Goal: Communication & Community: Answer question/provide support

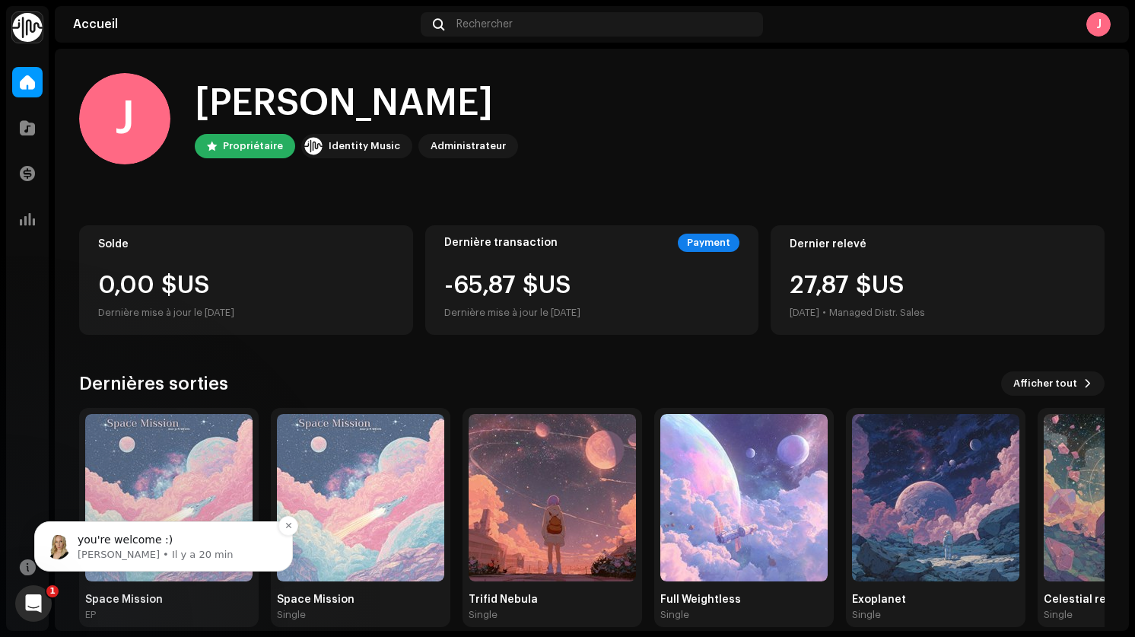
click at [123, 546] on span "you're welcome :)" at bounding box center [125, 539] width 95 height 12
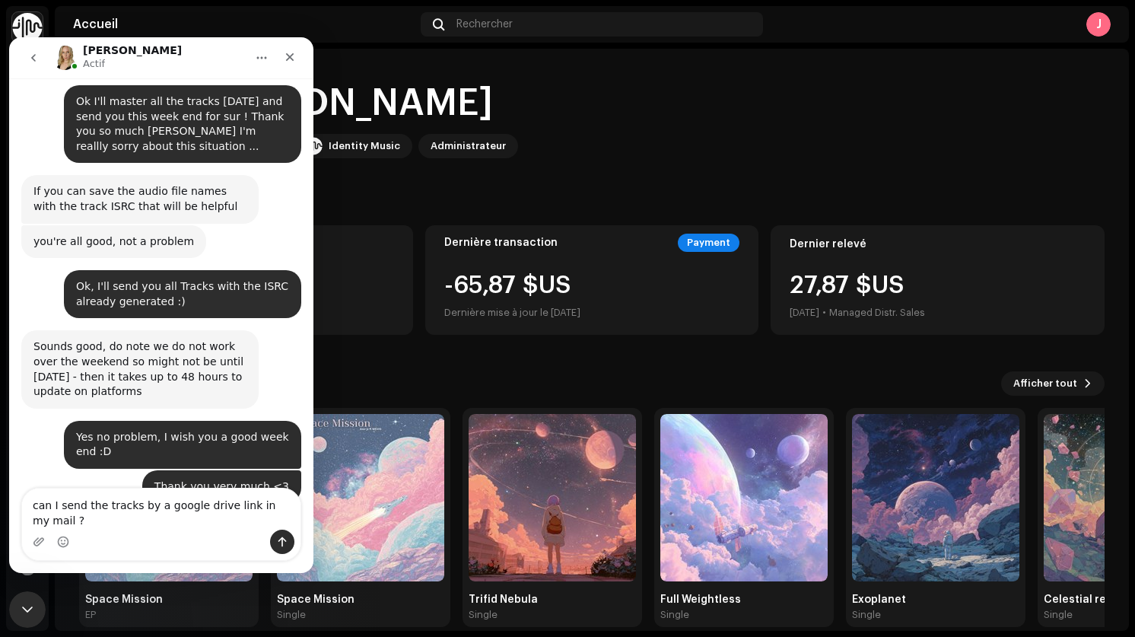
scroll to position [1828, 0]
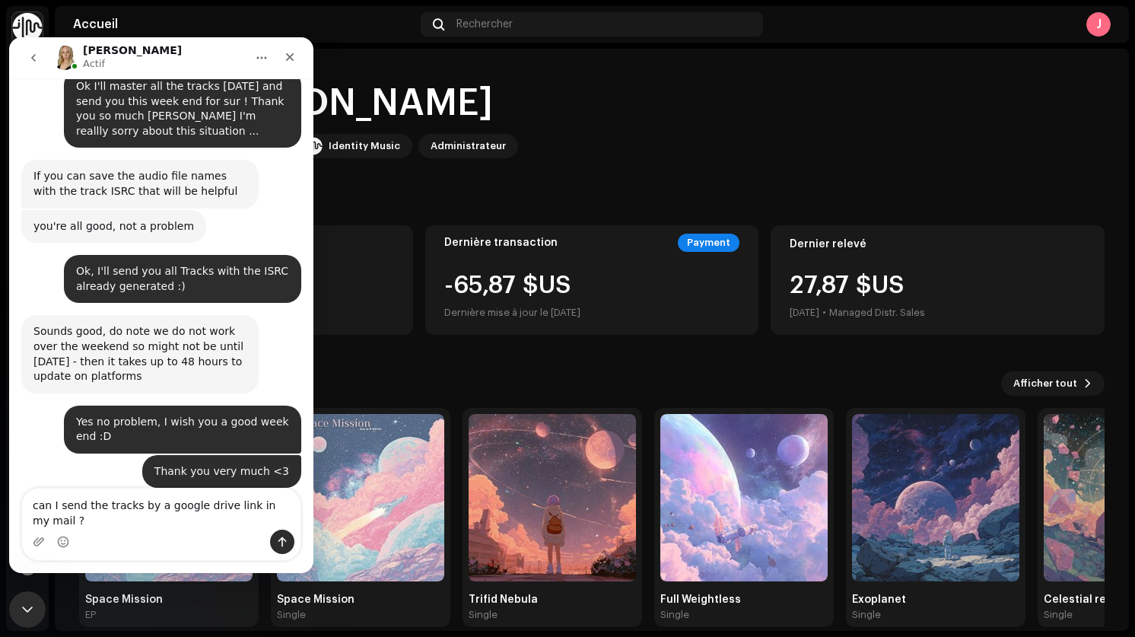
drag, startPoint x: 102, startPoint y: 502, endPoint x: 299, endPoint y: 514, distance: 197.4
click at [299, 514] on textarea "can I send the tracks by a google drive link in my mail ?" at bounding box center [161, 508] width 278 height 41
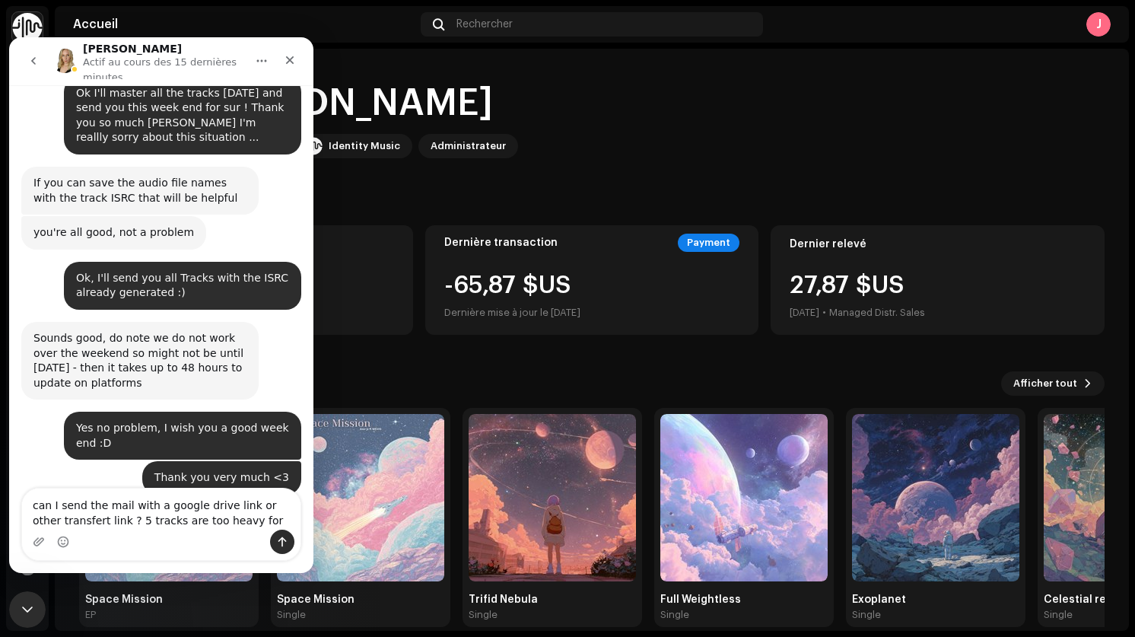
scroll to position [1835, 0]
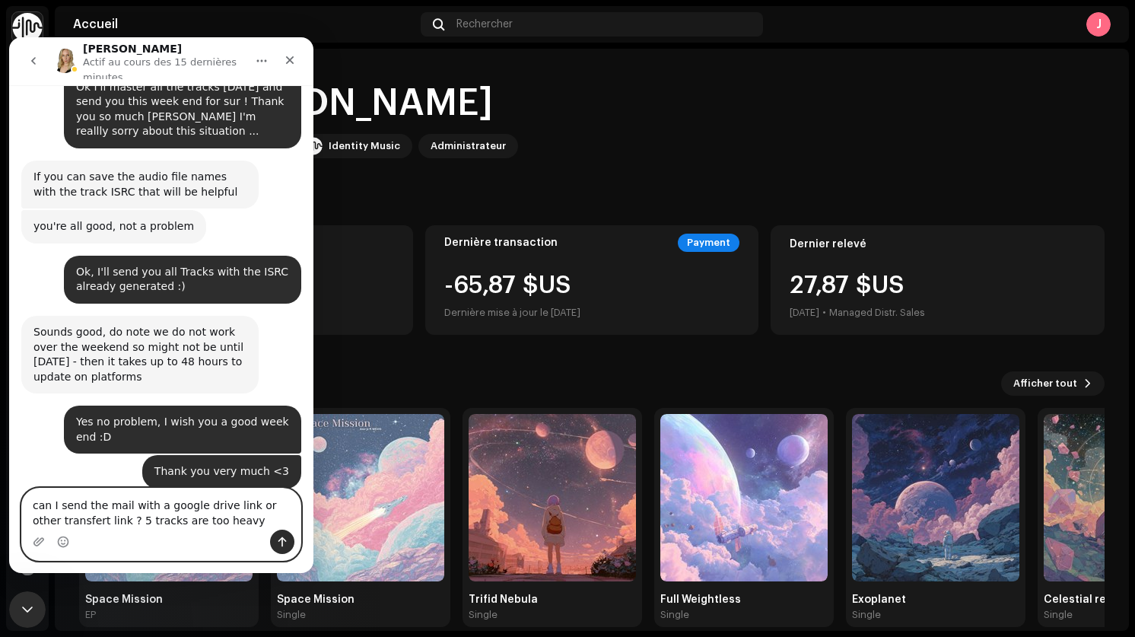
drag, startPoint x: 109, startPoint y: 519, endPoint x: 265, endPoint y: 528, distance: 156.3
click at [266, 528] on textarea "can I send the mail with a google drive link or other transfert link ? 5 tracks…" at bounding box center [161, 508] width 278 height 41
click at [84, 506] on textarea "can I send the mail with a google drive link or other transfert link ?" at bounding box center [161, 508] width 278 height 41
click at [229, 506] on textarea "can I sending tracks by a the mail with a google drive link or other transfert …" at bounding box center [161, 508] width 278 height 41
drag, startPoint x: 224, startPoint y: 508, endPoint x: 156, endPoint y: 506, distance: 67.7
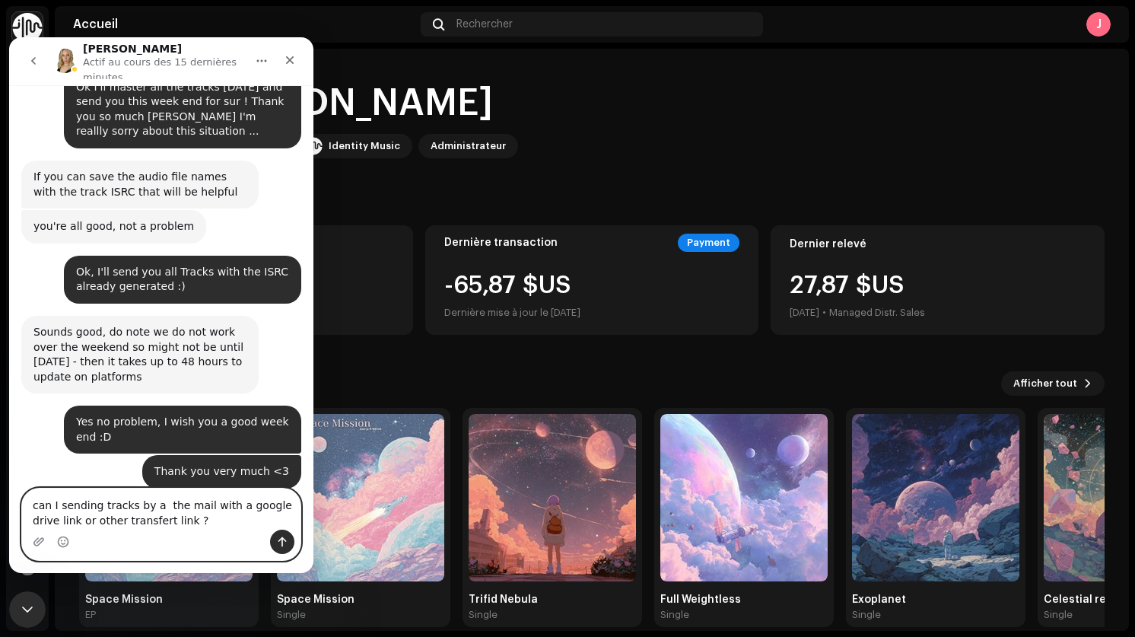
click at [156, 506] on textarea "can I sending tracks by a the mail with a google drive link or other transfert …" at bounding box center [161, 508] width 278 height 41
click at [94, 525] on textarea "can I sending tracks by a a google drive link or other transfert link ?" at bounding box center [161, 508] width 278 height 41
click at [199, 524] on textarea "can I sending tracks by a a google drive link or other transfert link in my mai…" at bounding box center [161, 508] width 278 height 41
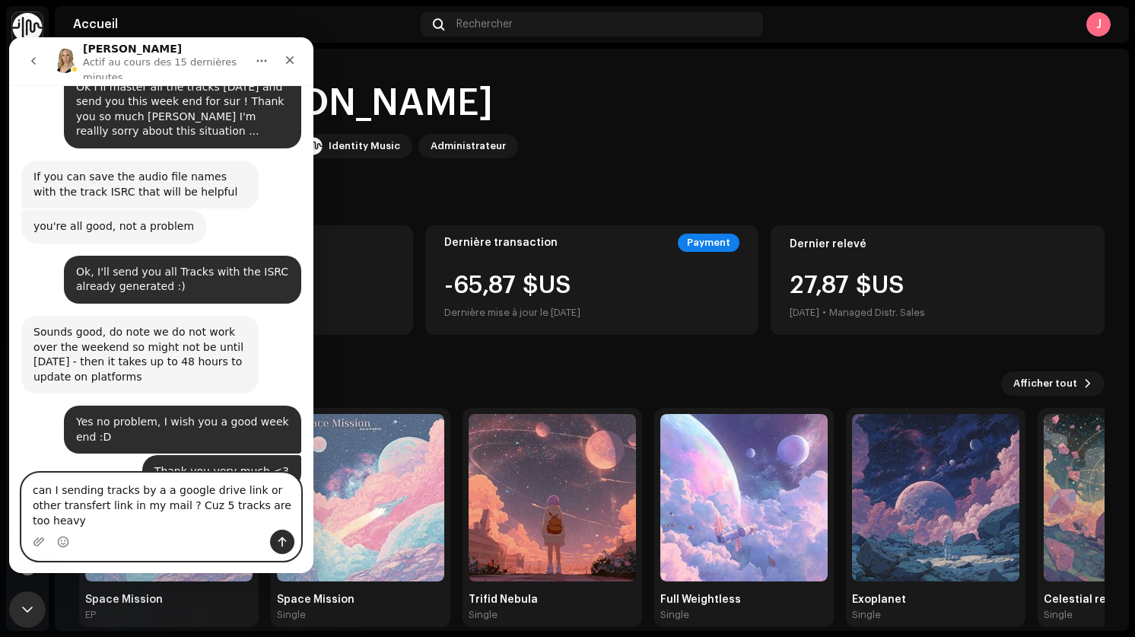
click at [151, 508] on textarea "can I sending tracks by a a google drive link or other transfert link in my mai…" at bounding box center [161, 501] width 278 height 56
click at [158, 503] on textarea "can I sending tracks by a a google drive link or other transfert link in my mai…" at bounding box center [161, 501] width 278 height 56
click at [104, 508] on textarea "can I sending tracks by a google drive link or other transfert link in my mail …" at bounding box center [161, 501] width 278 height 56
click at [249, 502] on textarea "can I sending tracks by a google drive link or other transfert link in my mail …" at bounding box center [161, 501] width 278 height 56
type textarea "can I sending tracks by a google drive link or an other transfert link in my ma…"
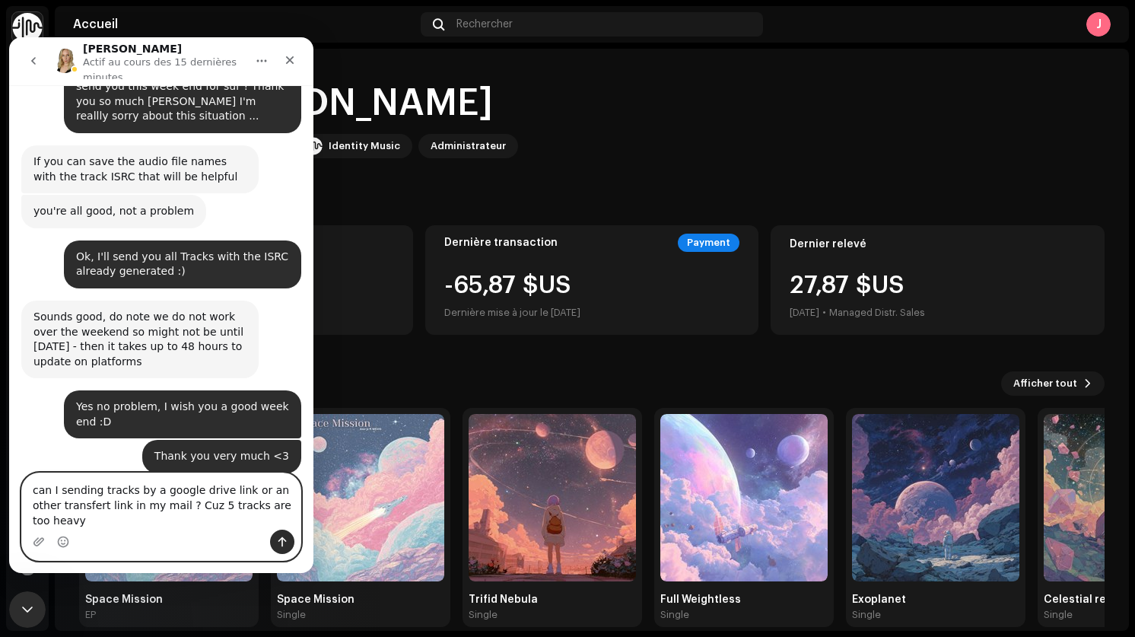
scroll to position [1850, 0]
click at [144, 515] on textarea "can I sending tracks by a google drive link or an other transfert link in my ma…" at bounding box center [161, 501] width 278 height 56
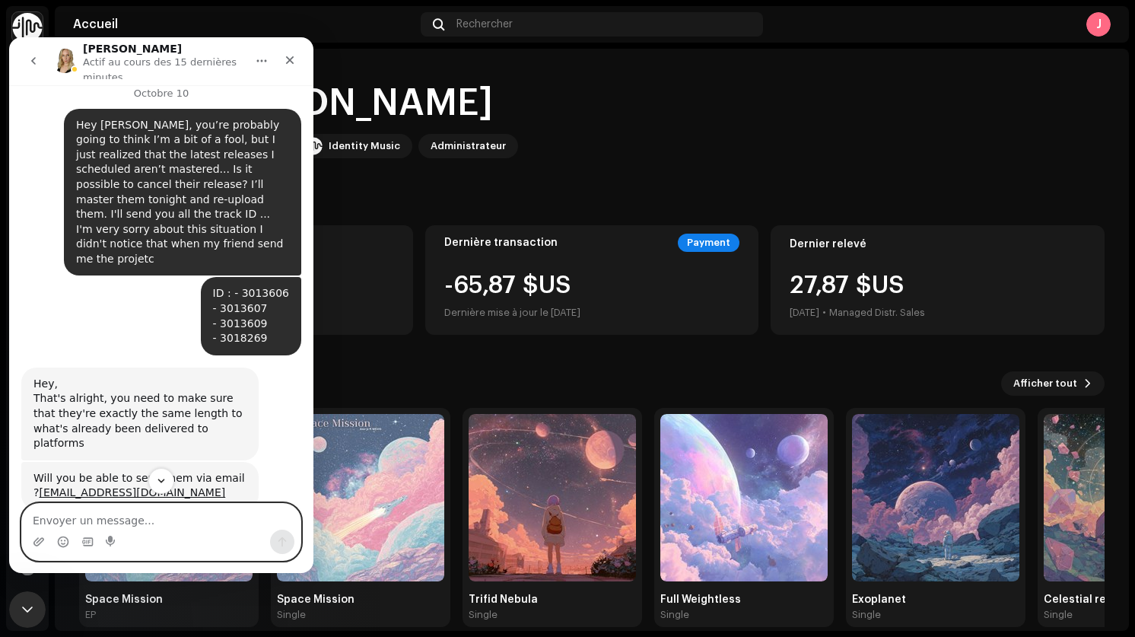
scroll to position [1171, 0]
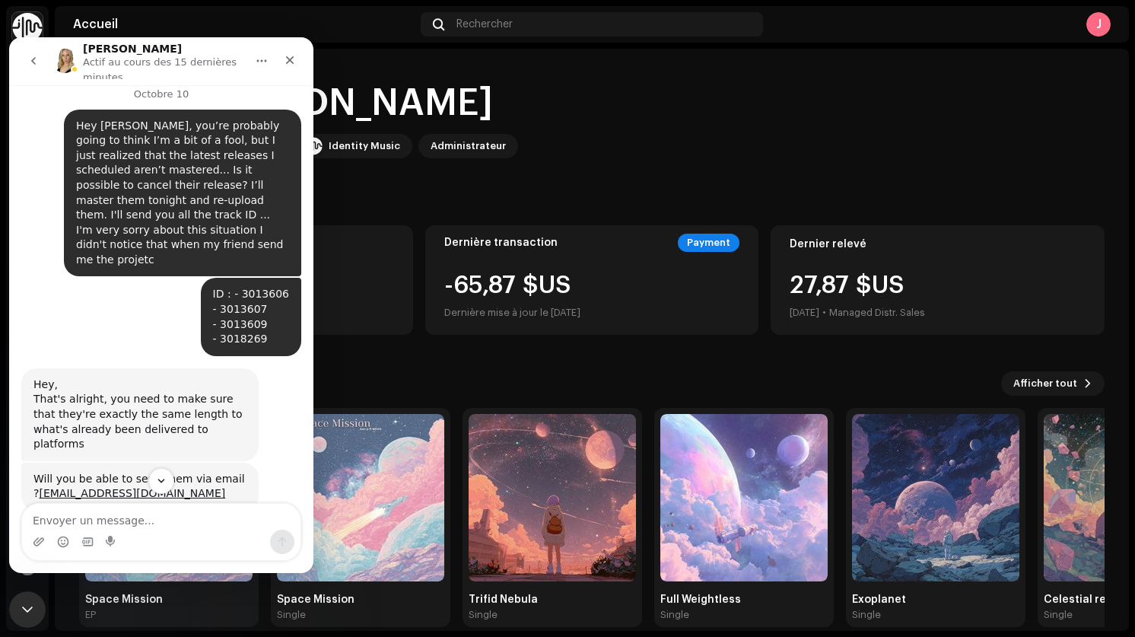
drag, startPoint x: 237, startPoint y: 394, endPoint x: 3, endPoint y: 395, distance: 234.4
click at [9, 395] on html "Jessica Actif au cours des 15 dernières minutes Septembre 27 Hi Jessica, how ar…" at bounding box center [161, 305] width 304 height 536
copy link "[EMAIL_ADDRESS][DOMAIN_NAME]"
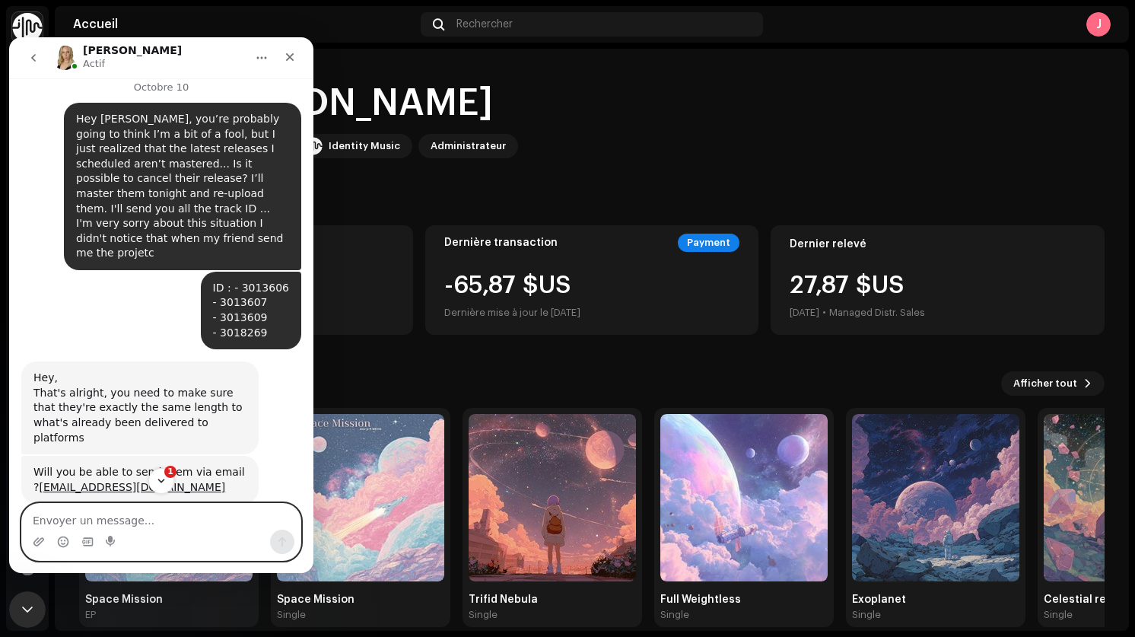
click at [154, 520] on textarea "Envoyer un message..." at bounding box center [161, 517] width 278 height 26
type textarea "ok perfect thanks :D"
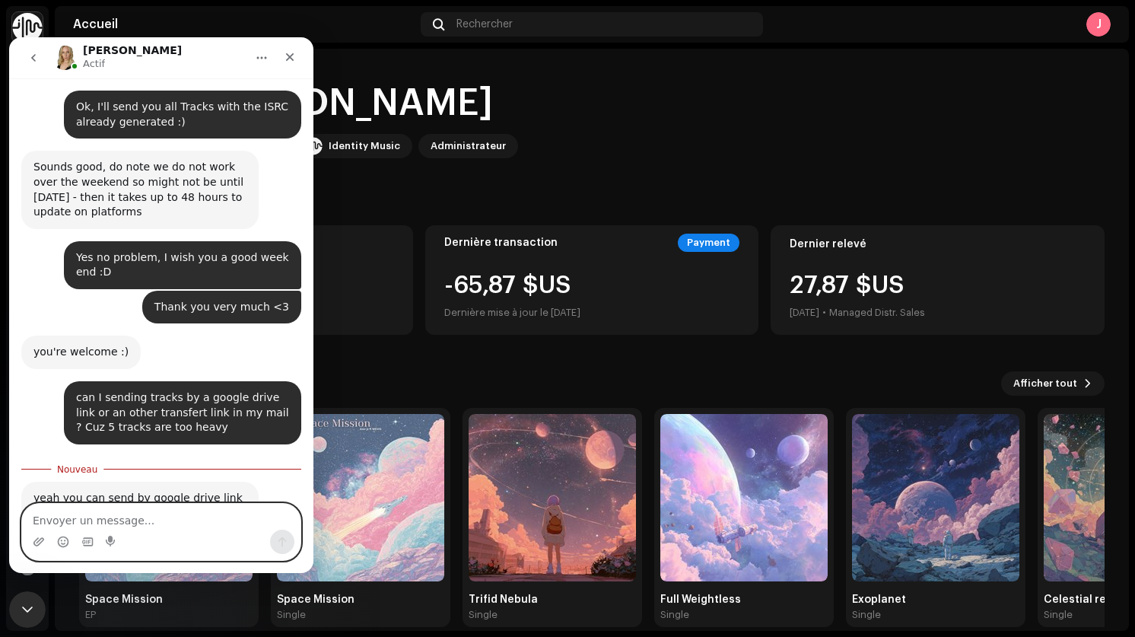
scroll to position [1994, 0]
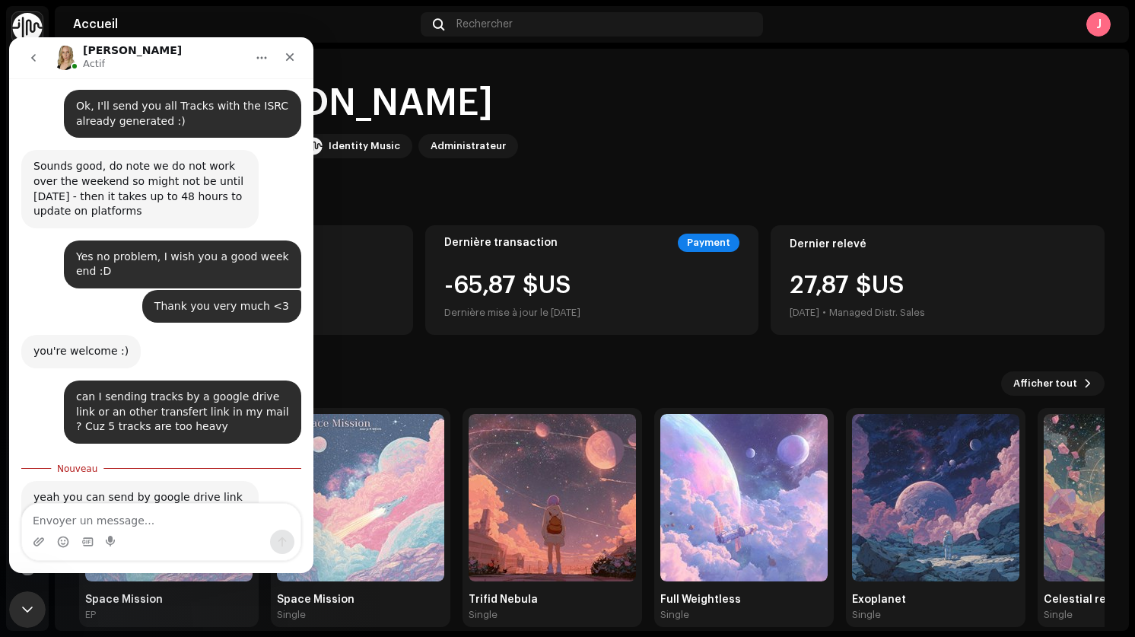
click at [519, 104] on div "J Salut, Jérémy Propriétaire Identity Music Administrateur" at bounding box center [592, 118] width 1026 height 91
click at [482, 140] on div "Administrateur" at bounding box center [468, 146] width 75 height 18
click at [33, 60] on icon "go back" at bounding box center [33, 61] width 5 height 8
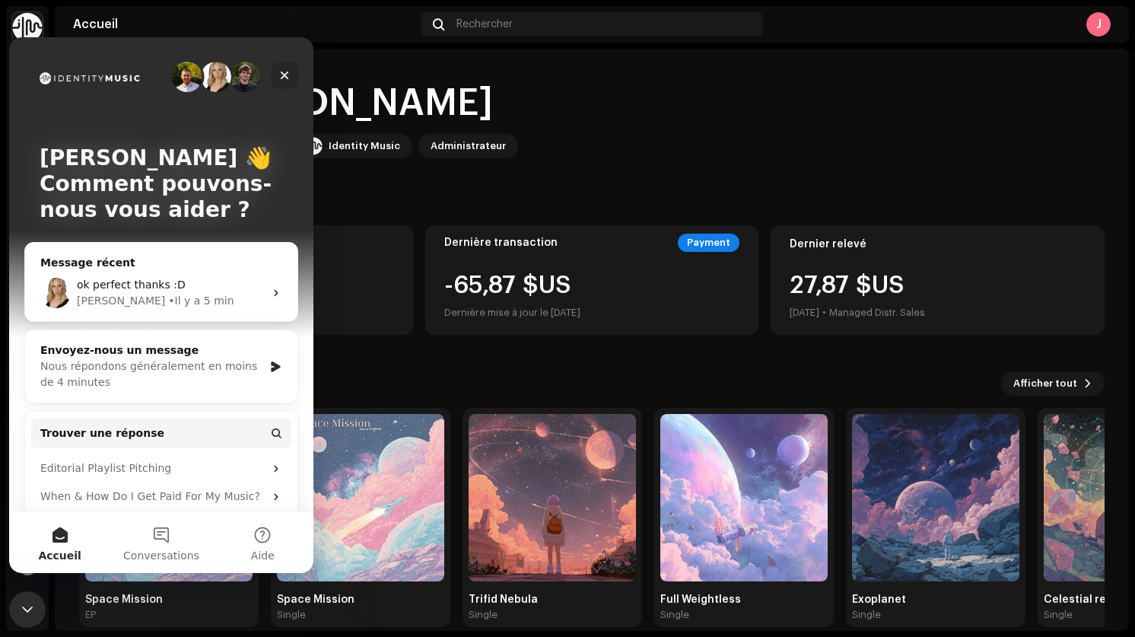
click at [290, 78] on icon "Fermer" at bounding box center [284, 75] width 12 height 12
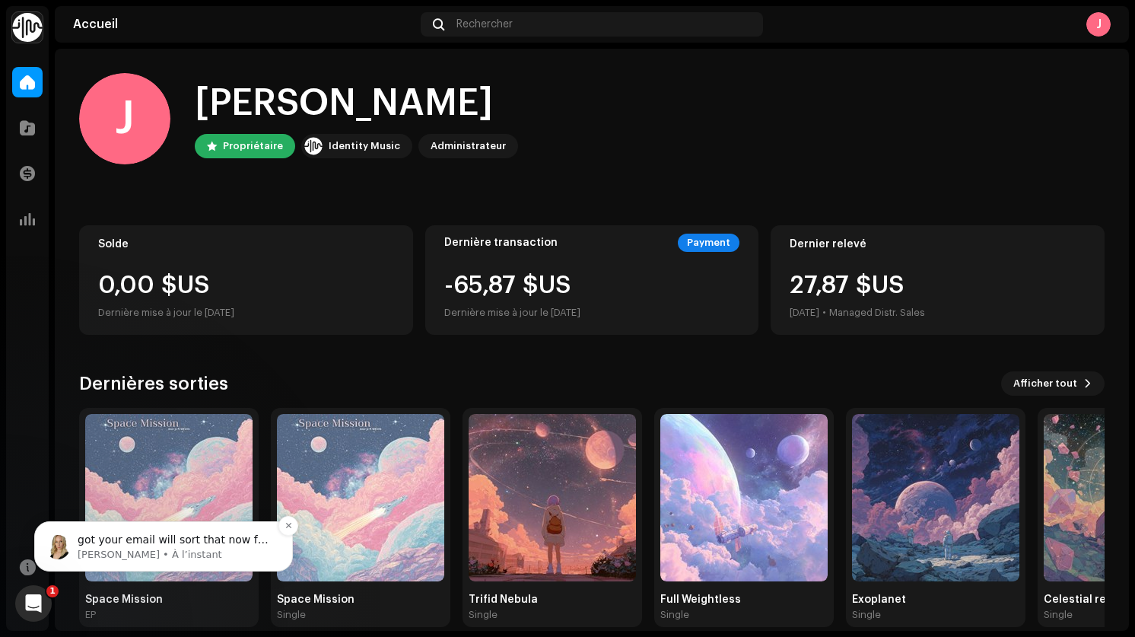
click at [203, 549] on p "[PERSON_NAME] • À l’instant" at bounding box center [176, 555] width 196 height 14
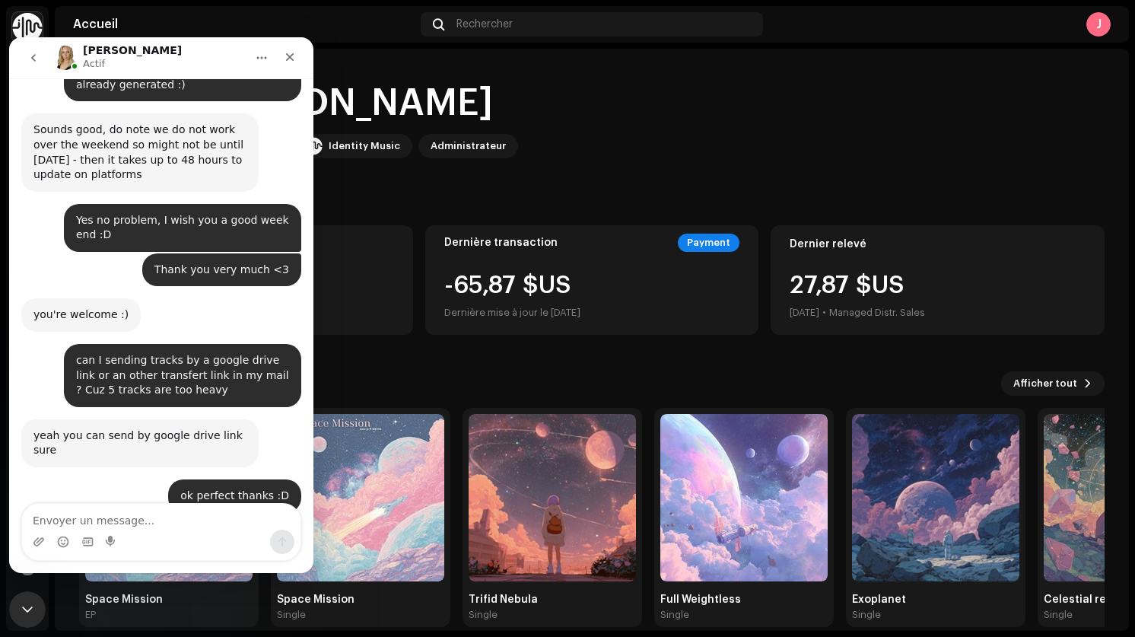
scroll to position [2039, 0]
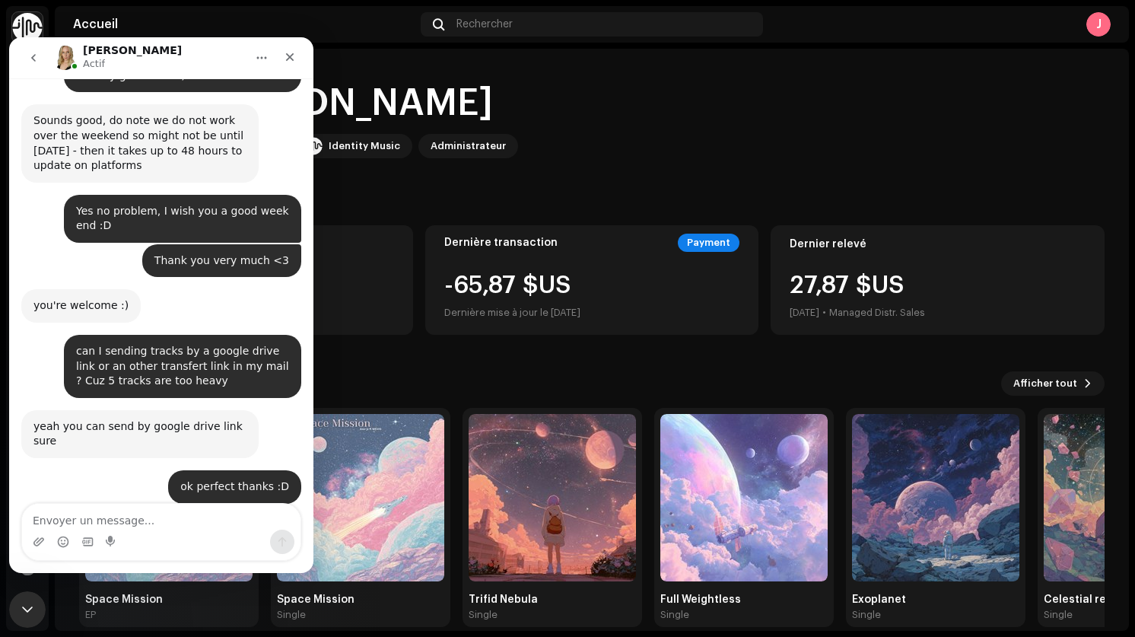
drag, startPoint x: 229, startPoint y: 454, endPoint x: 0, endPoint y: 453, distance: 229.0
click at [9, 453] on html "Jessica Actif Septembre 27 Hi Jessica, how are you? I wanted to let you know th…" at bounding box center [161, 305] width 304 height 536
copy div "got your email will sort that now for you"
click at [199, 527] on textarea "Envoyer un message..." at bounding box center [161, 517] width 278 height 26
paste textarea "Don't work overtime for me"
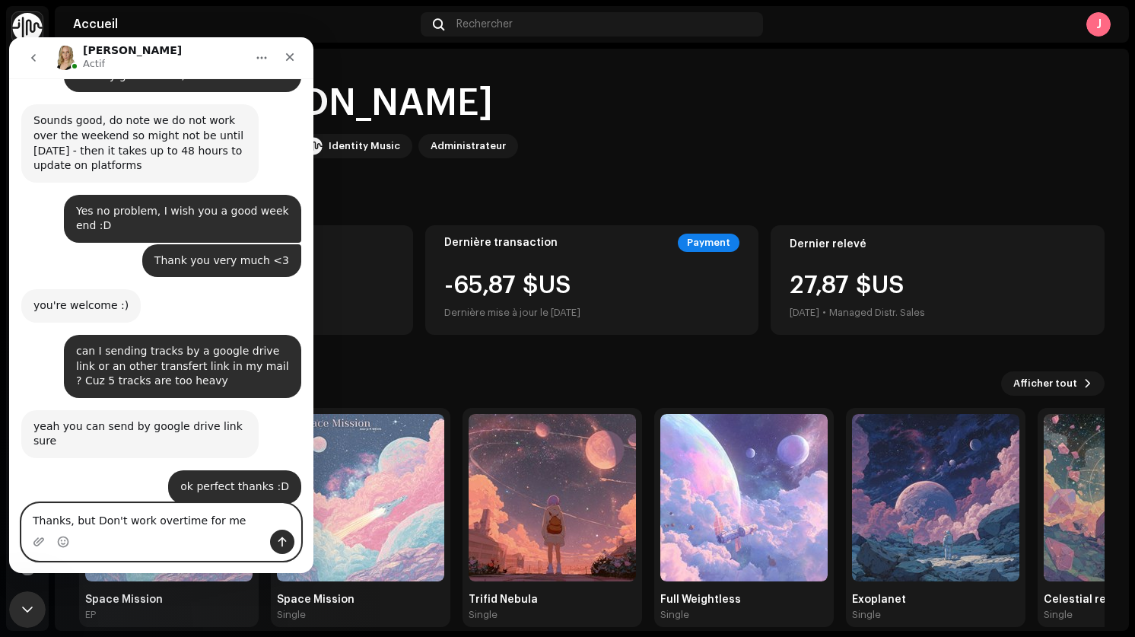
click at [98, 521] on textarea "Thanks, but Don't work overtime for me" at bounding box center [161, 517] width 278 height 26
click at [234, 516] on textarea "Thanks, but don't work overtime for me" at bounding box center [161, 517] width 278 height 26
type textarea "Thanks, but don't work overtime for me don't wory :)"
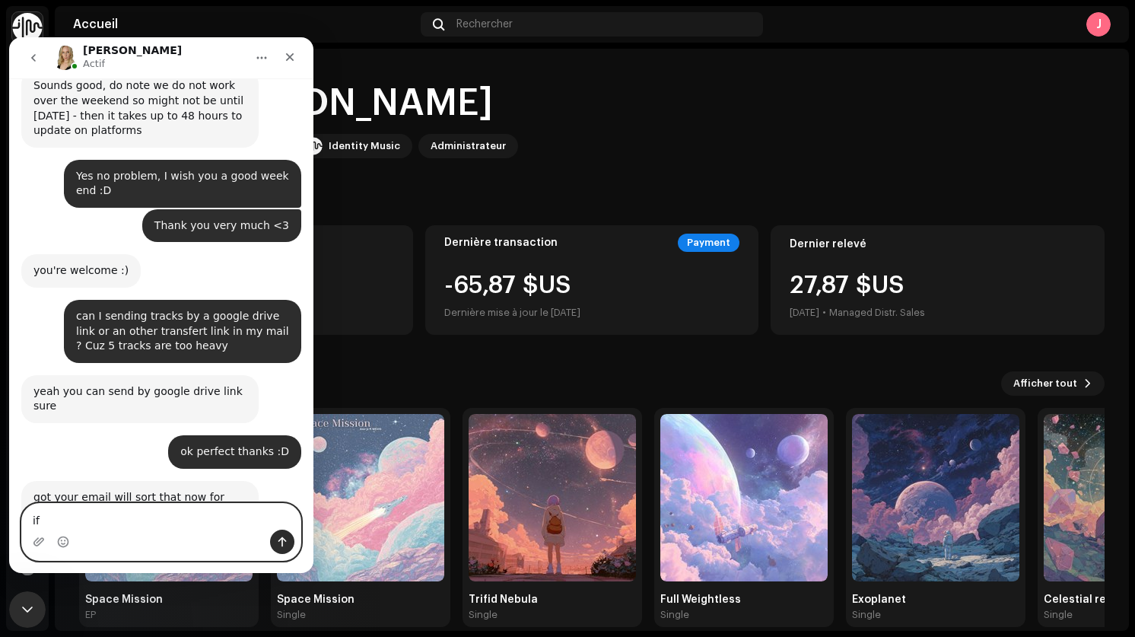
type textarea "i"
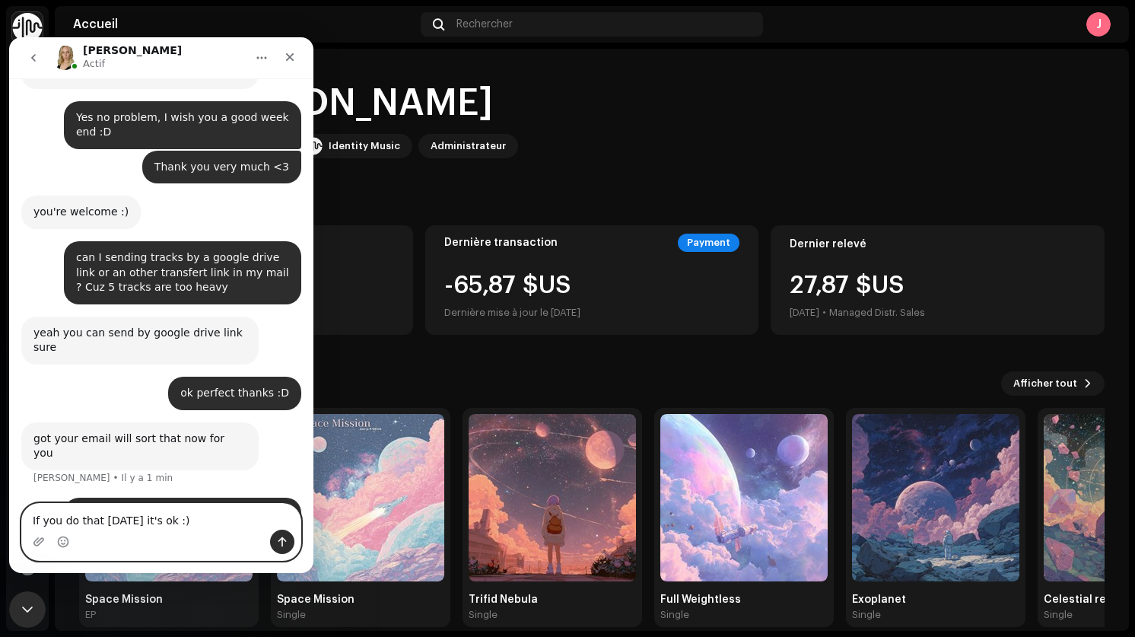
type textarea "If you do that [DATE] it's ok :)"
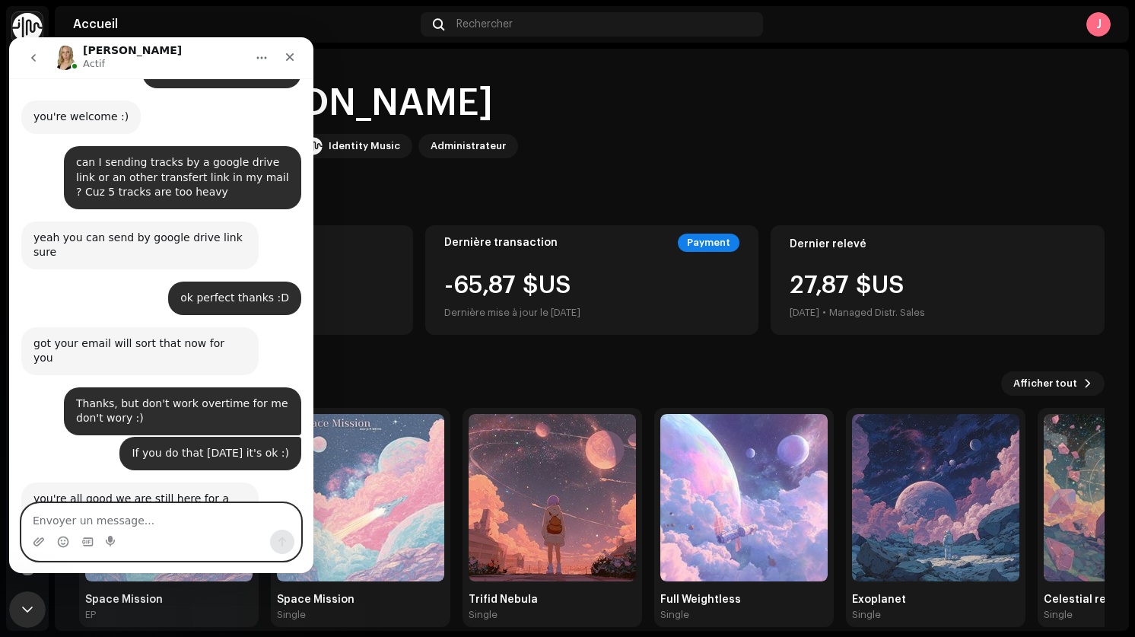
scroll to position [2169, 0]
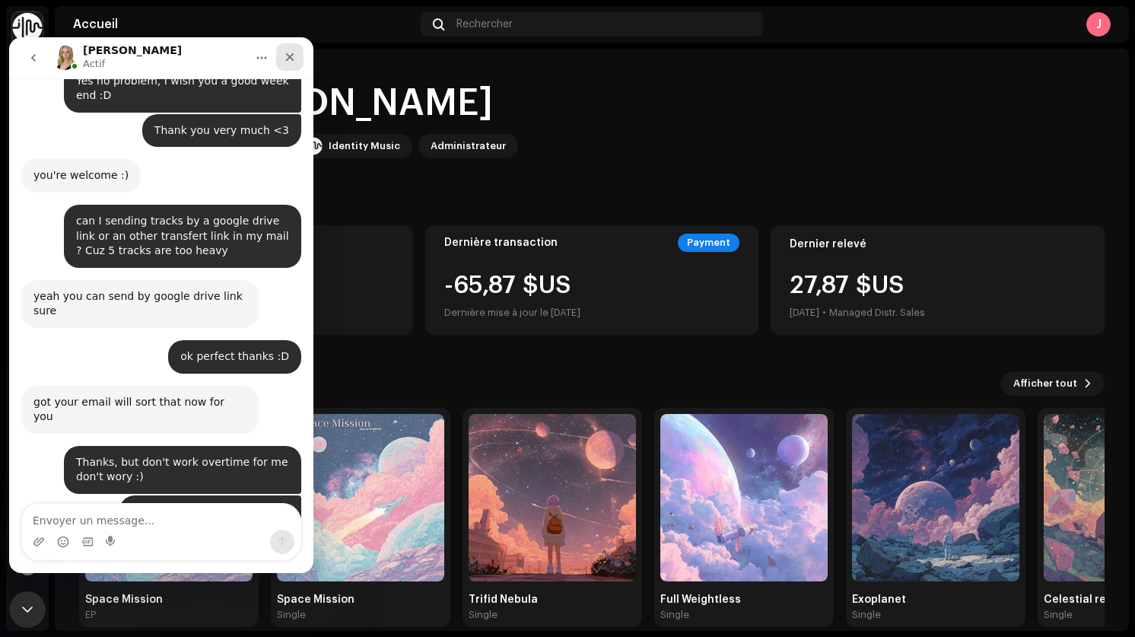
click at [289, 56] on icon "Fermer" at bounding box center [290, 57] width 8 height 8
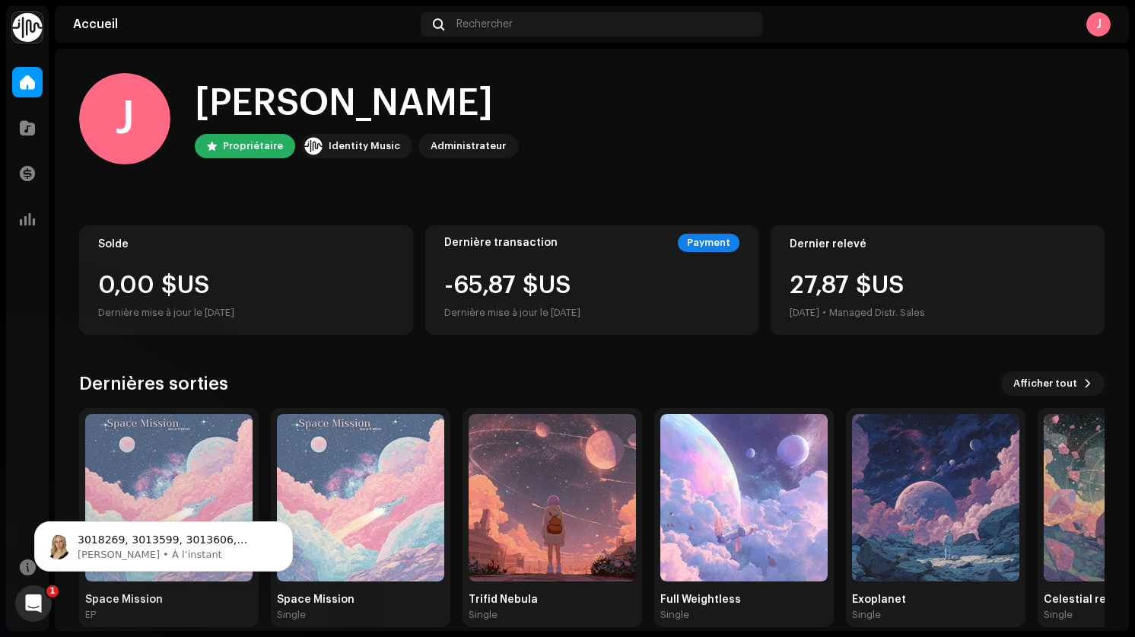
scroll to position [2278, 0]
click at [208, 534] on span "3018269, 3013599, 3013606, 3013607, 3013609 - I've replaced the audio file on a…" at bounding box center [168, 584] width 181 height 103
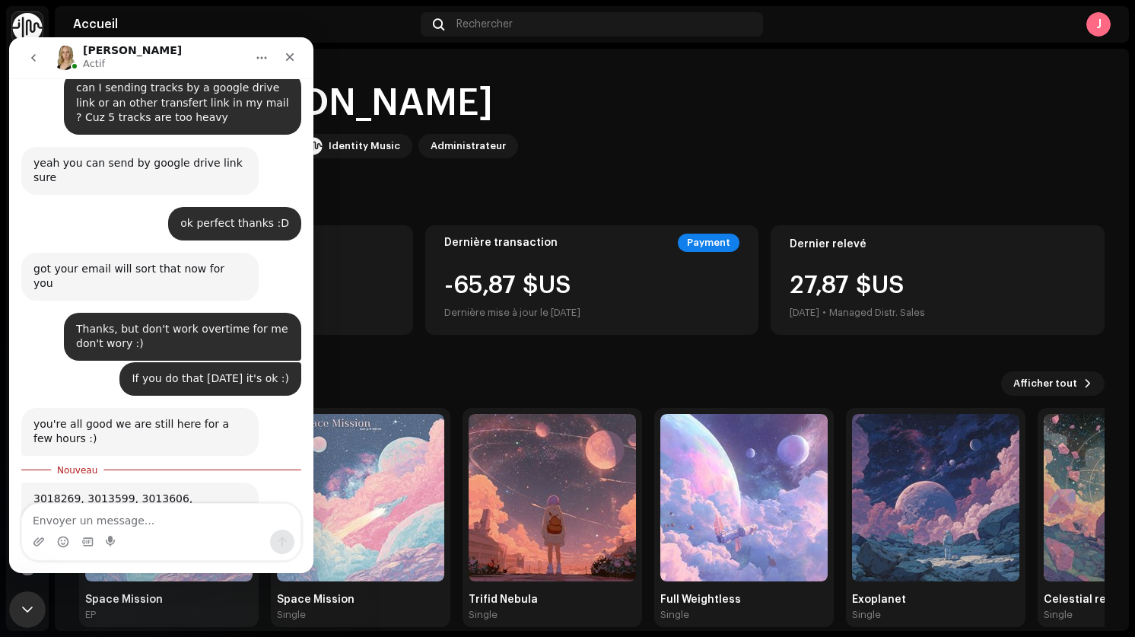
scroll to position [2303, 0]
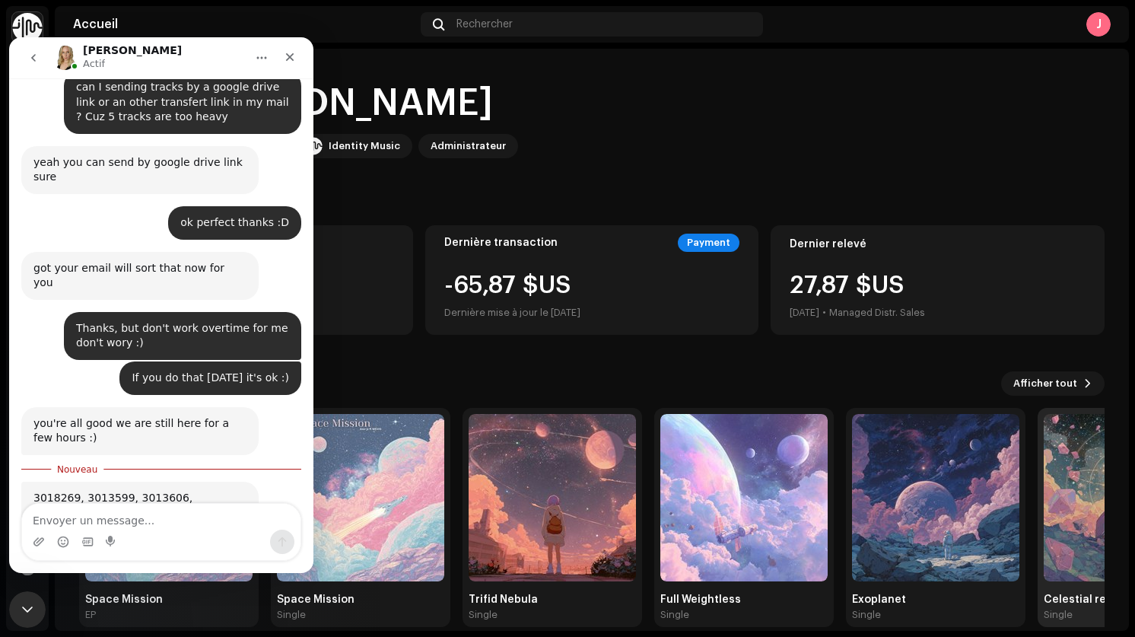
click at [1050, 463] on img at bounding box center [1127, 497] width 167 height 167
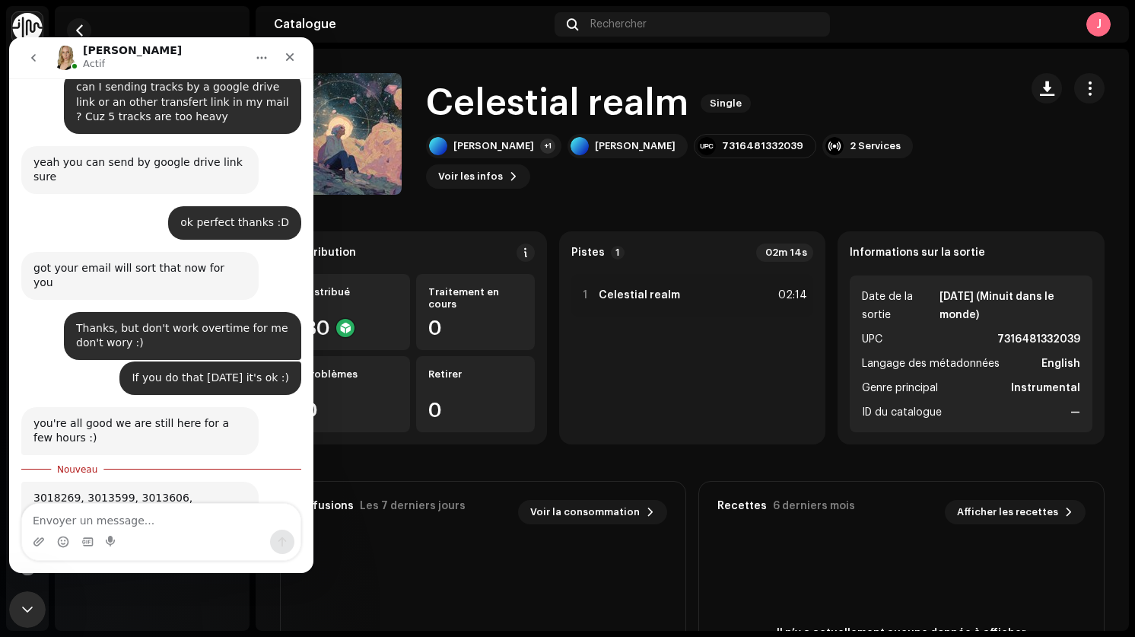
click at [38, 55] on icon "go back" at bounding box center [33, 58] width 12 height 12
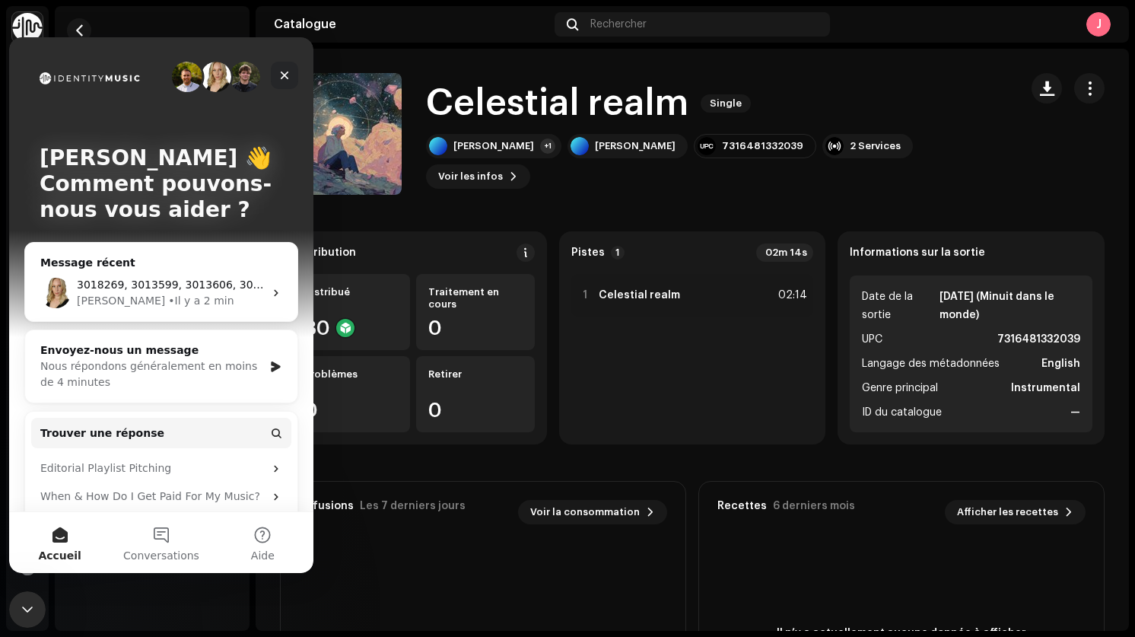
click at [287, 87] on div "Fermer" at bounding box center [284, 75] width 27 height 27
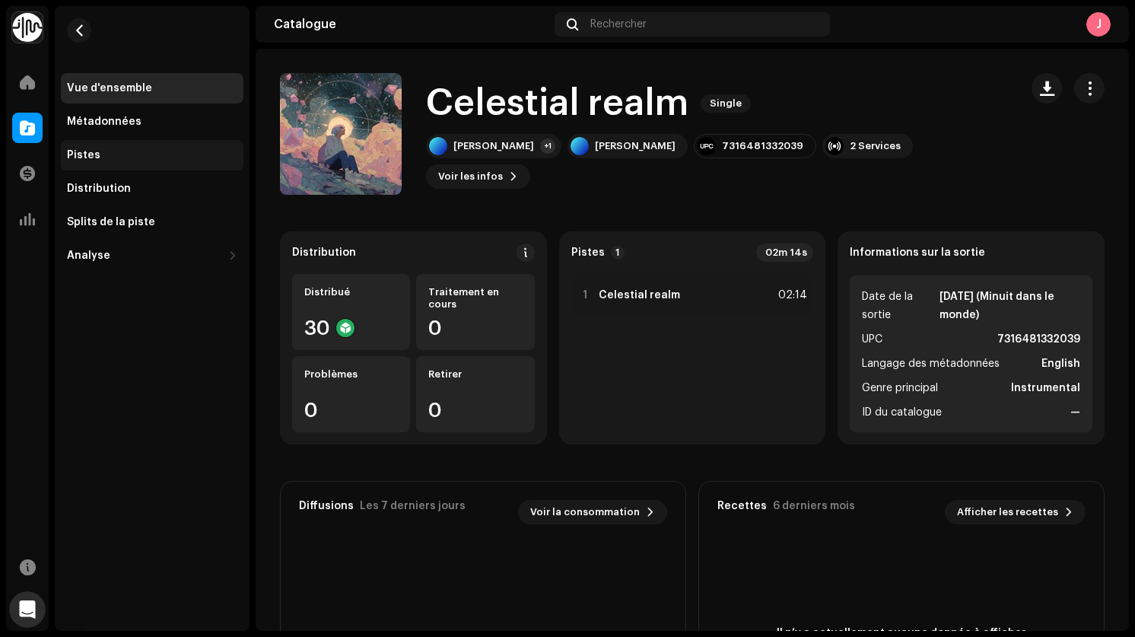
click at [110, 151] on div "Pistes" at bounding box center [152, 155] width 170 height 12
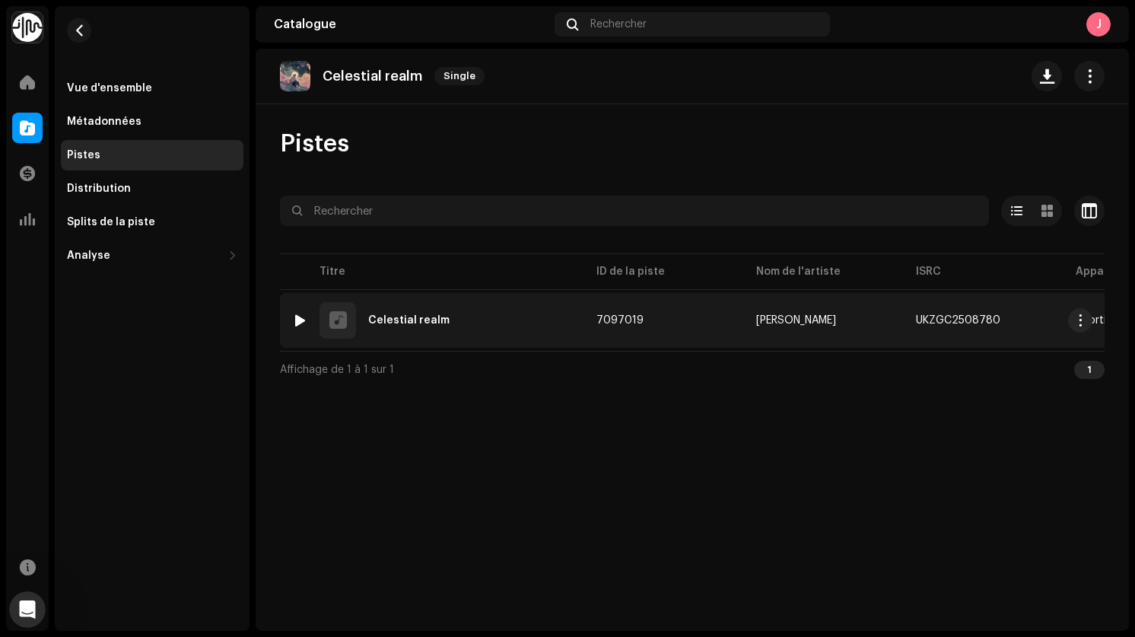
click at [304, 321] on div at bounding box center [299, 320] width 11 height 12
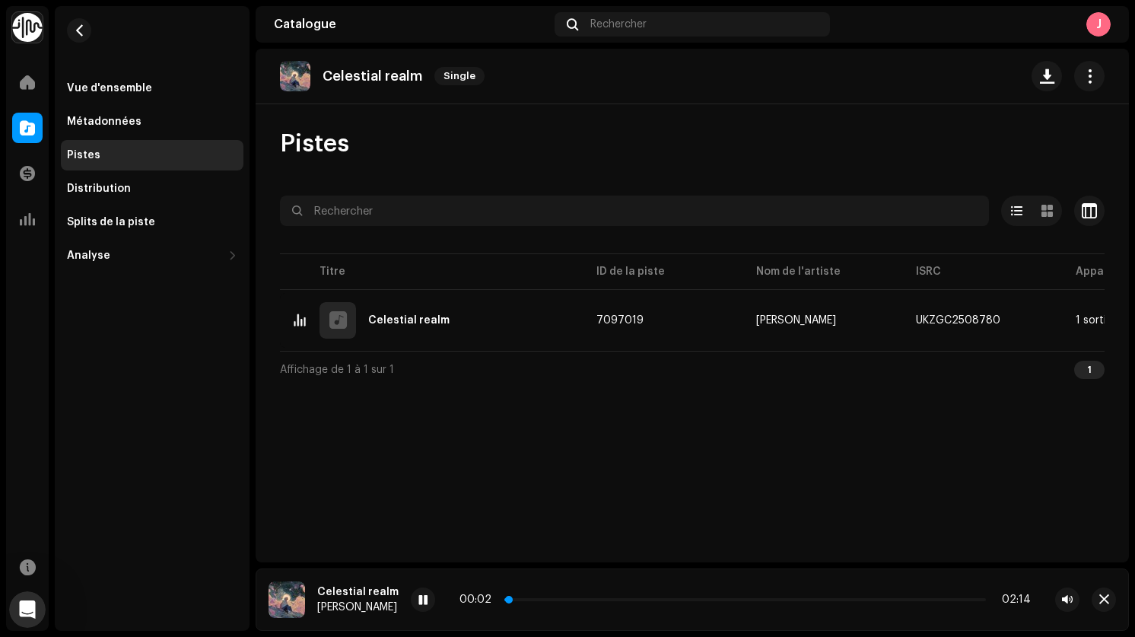
click at [610, 600] on p-slider at bounding box center [745, 599] width 482 height 3
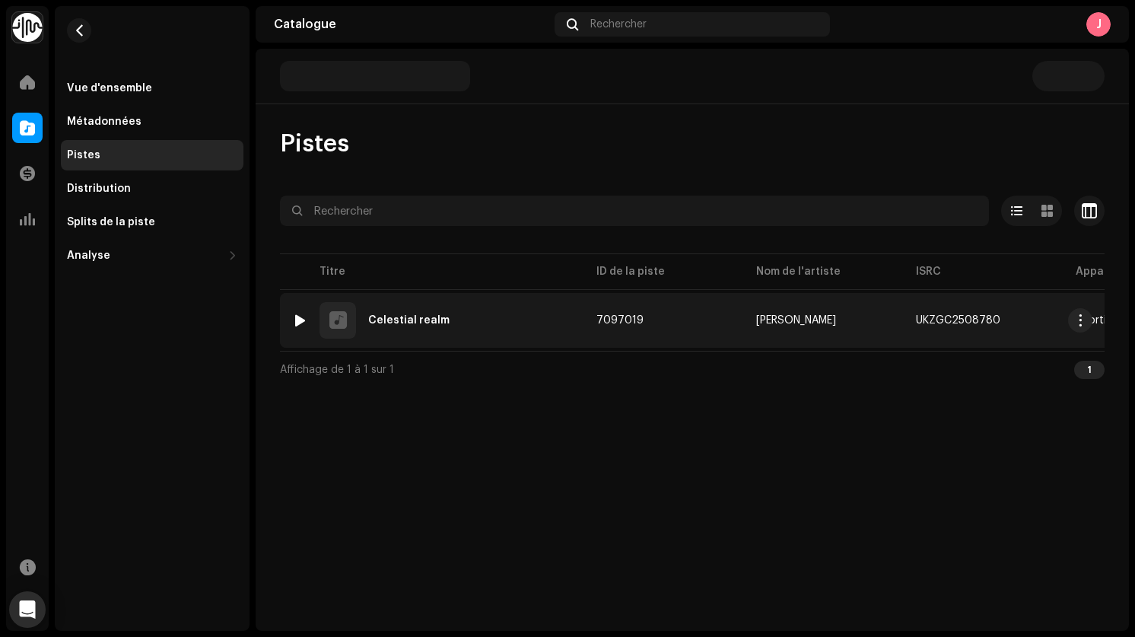
click at [305, 317] on div at bounding box center [299, 320] width 11 height 12
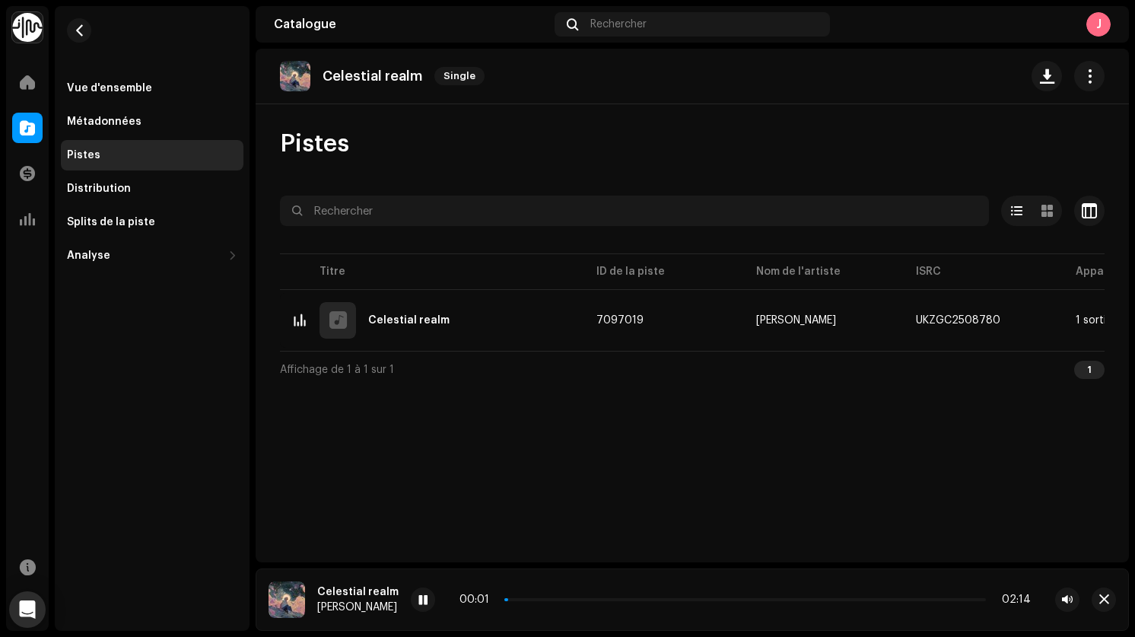
click at [693, 596] on div "00:01 02:14" at bounding box center [745, 599] width 571 height 12
click at [700, 600] on p-slider at bounding box center [745, 599] width 482 height 3
click at [82, 30] on span "button" at bounding box center [79, 30] width 11 height 12
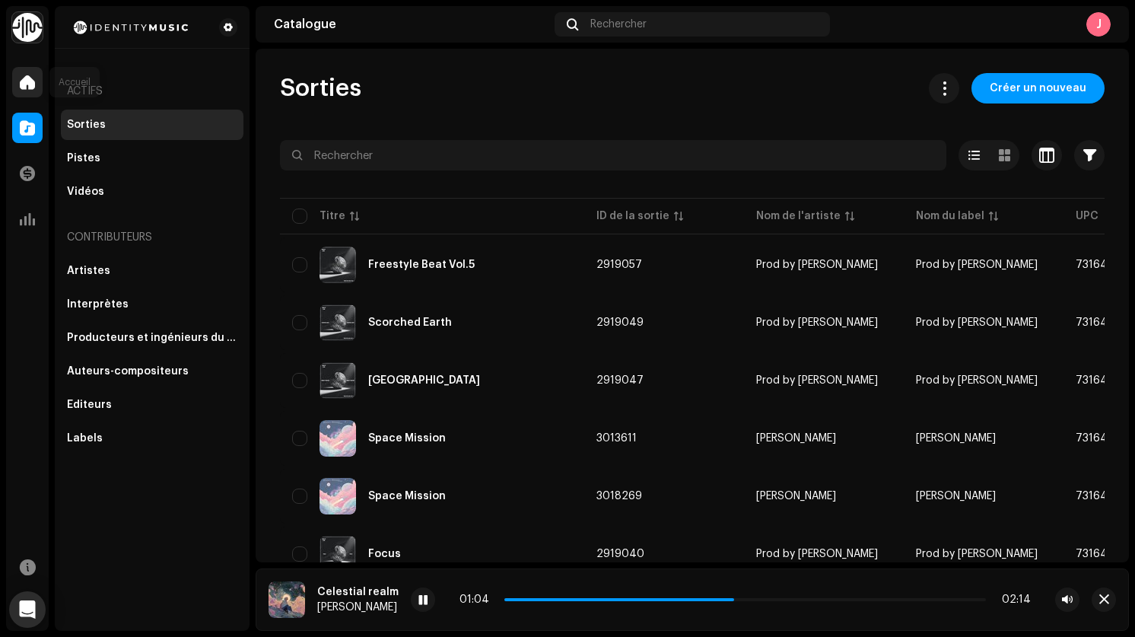
click at [33, 81] on span at bounding box center [27, 82] width 15 height 12
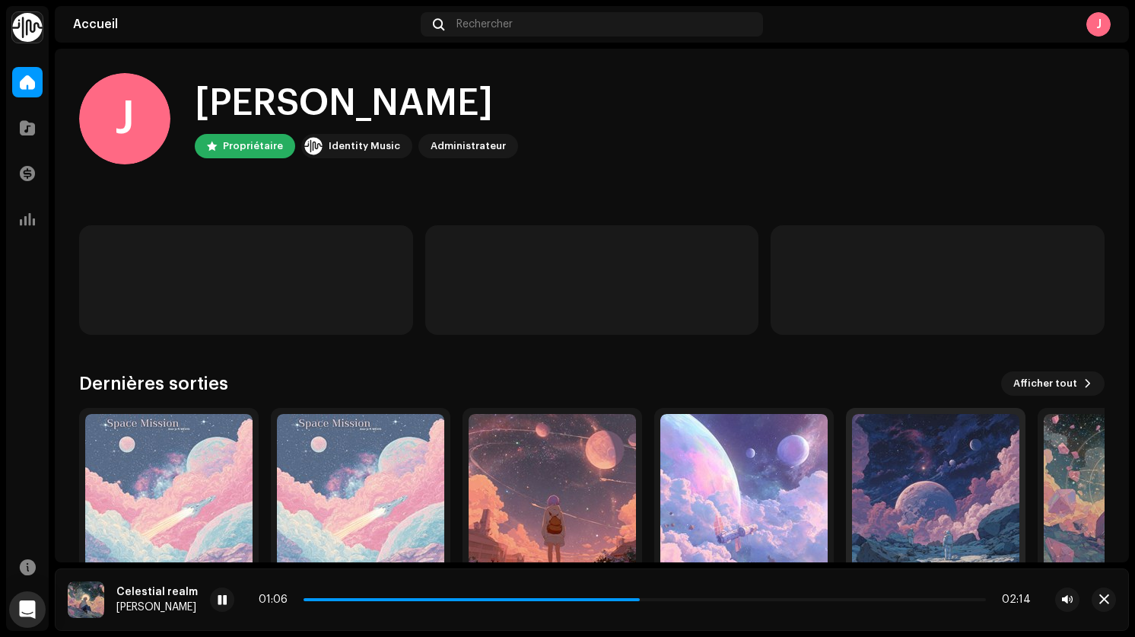
click at [933, 466] on img at bounding box center [935, 497] width 167 height 167
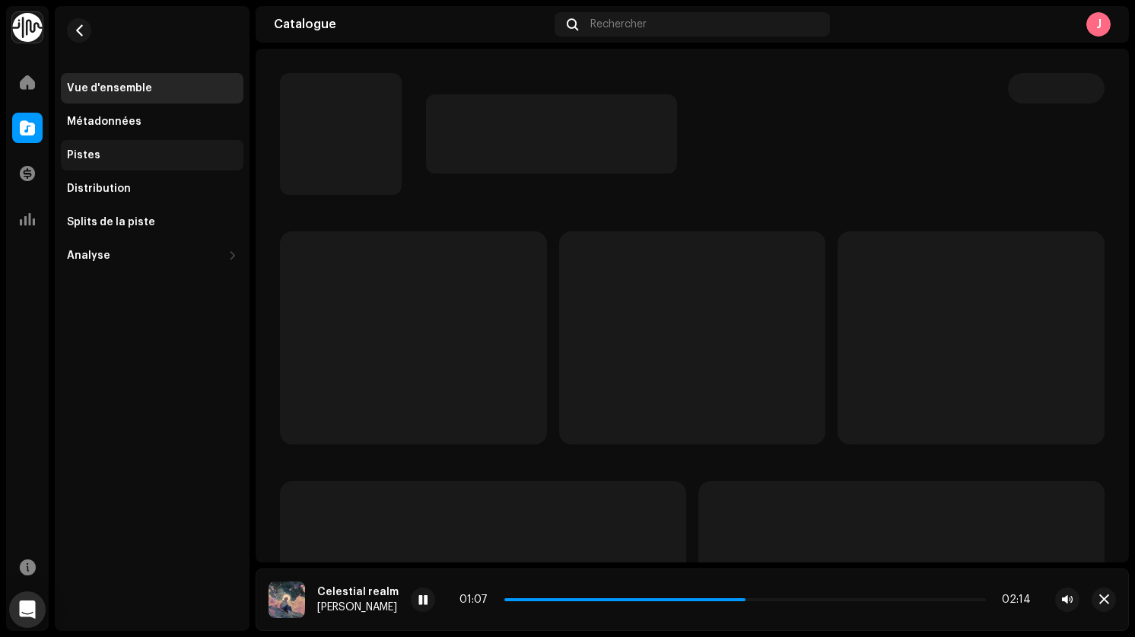
click at [130, 161] on div "Pistes" at bounding box center [152, 155] width 183 height 30
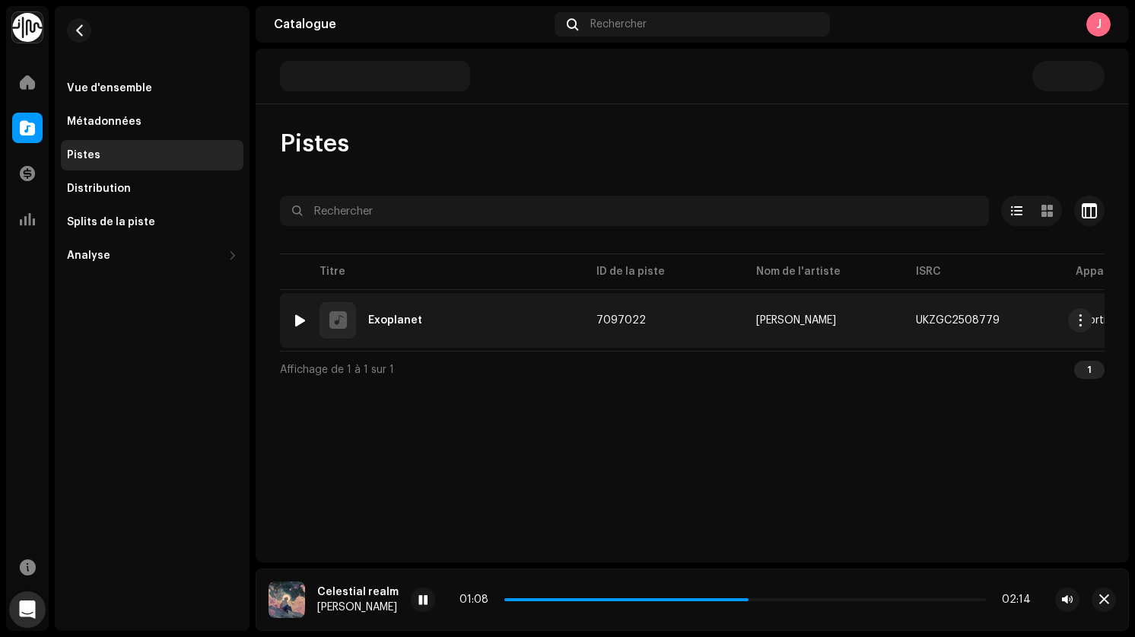
click at [301, 318] on div at bounding box center [299, 320] width 11 height 12
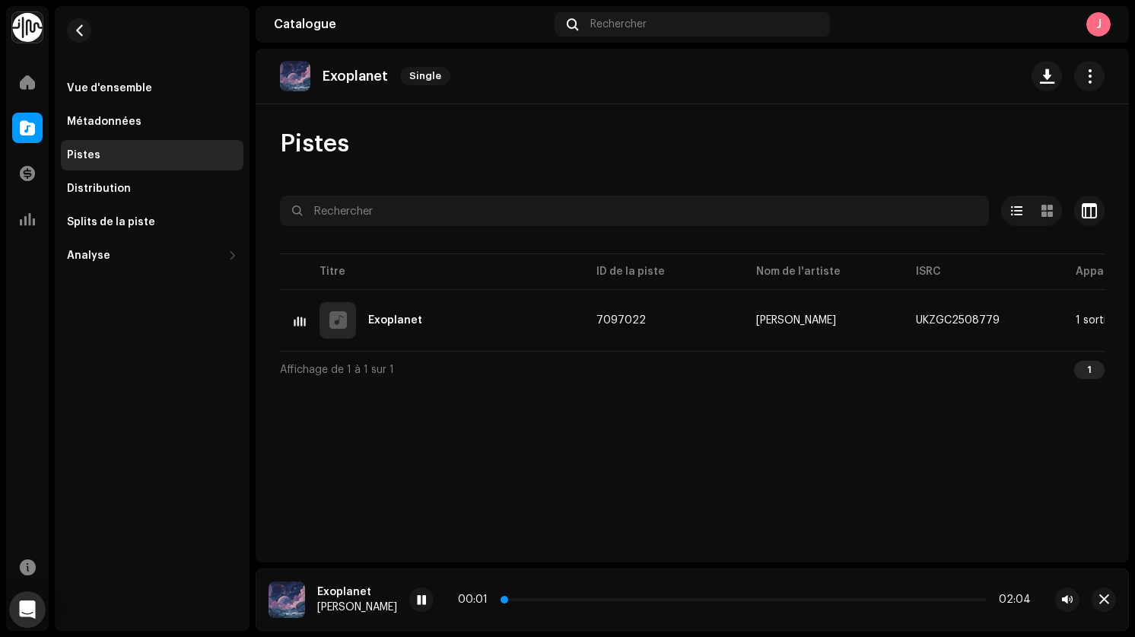
click at [565, 600] on p-slider at bounding box center [744, 599] width 483 height 3
click at [741, 600] on p-slider at bounding box center [744, 599] width 483 height 3
click at [417, 601] on span at bounding box center [421, 600] width 9 height 12
click at [88, 19] on re-m-nav-back at bounding box center [79, 39] width 37 height 67
click at [70, 37] on button "button" at bounding box center [79, 30] width 24 height 24
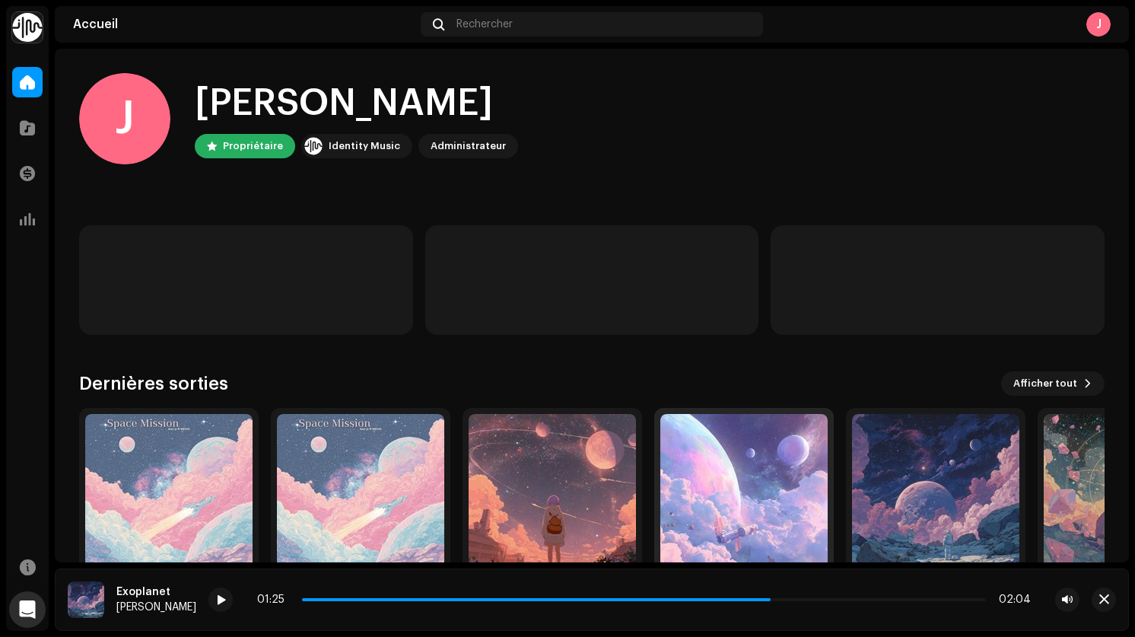
click at [706, 449] on img at bounding box center [743, 497] width 167 height 167
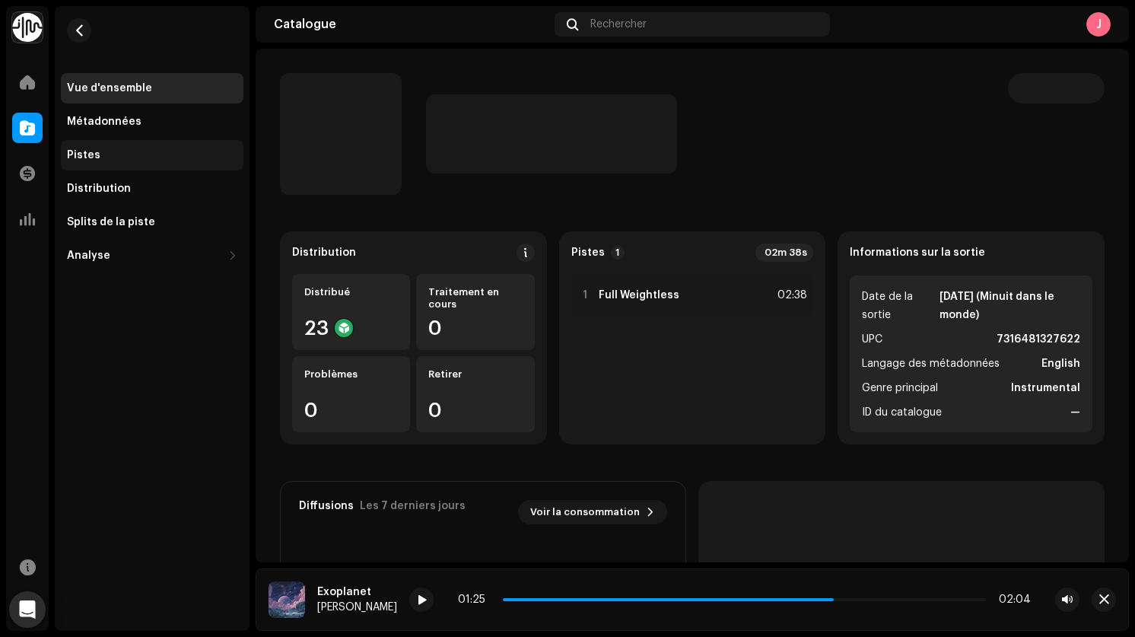
click at [119, 159] on div "Pistes" at bounding box center [152, 155] width 170 height 12
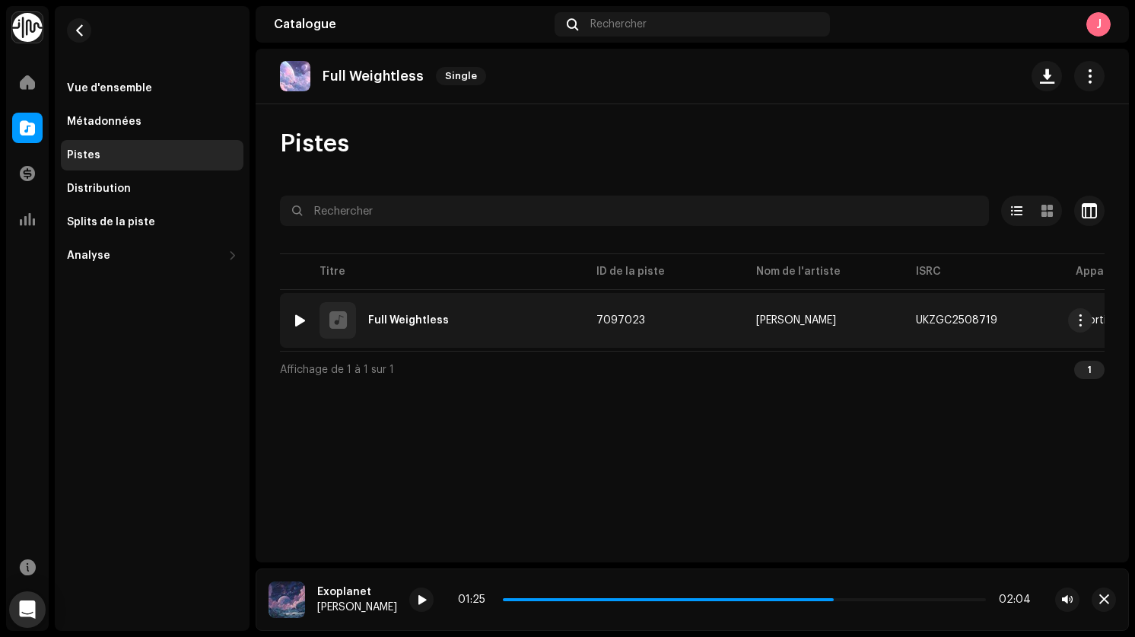
click at [335, 320] on div at bounding box center [338, 320] width 18 height 0
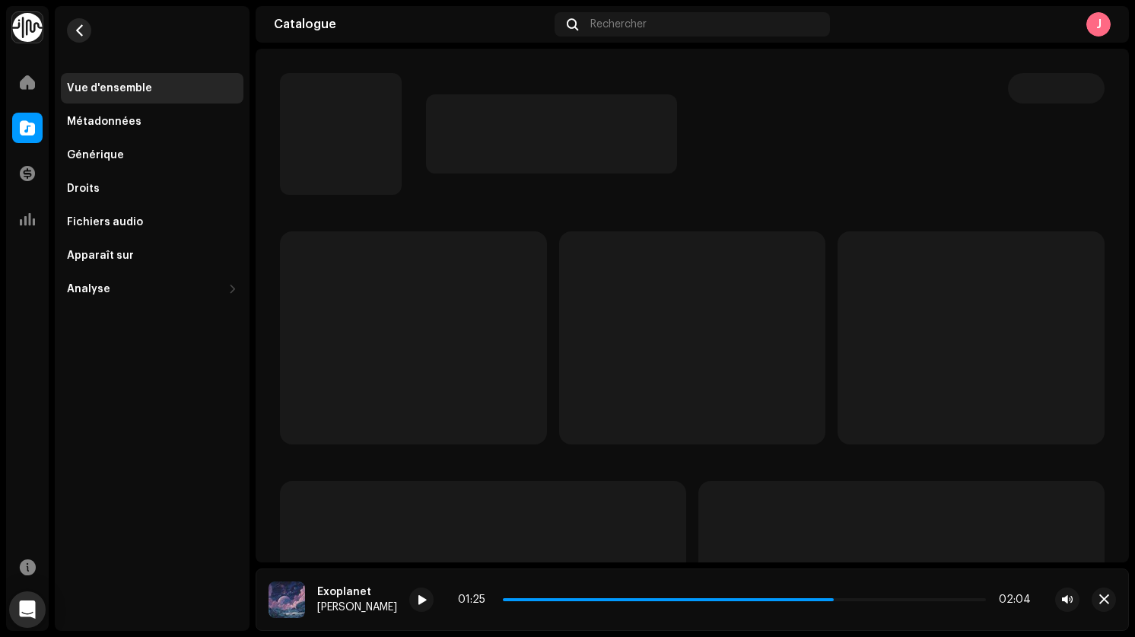
click at [72, 29] on button "button" at bounding box center [79, 30] width 24 height 24
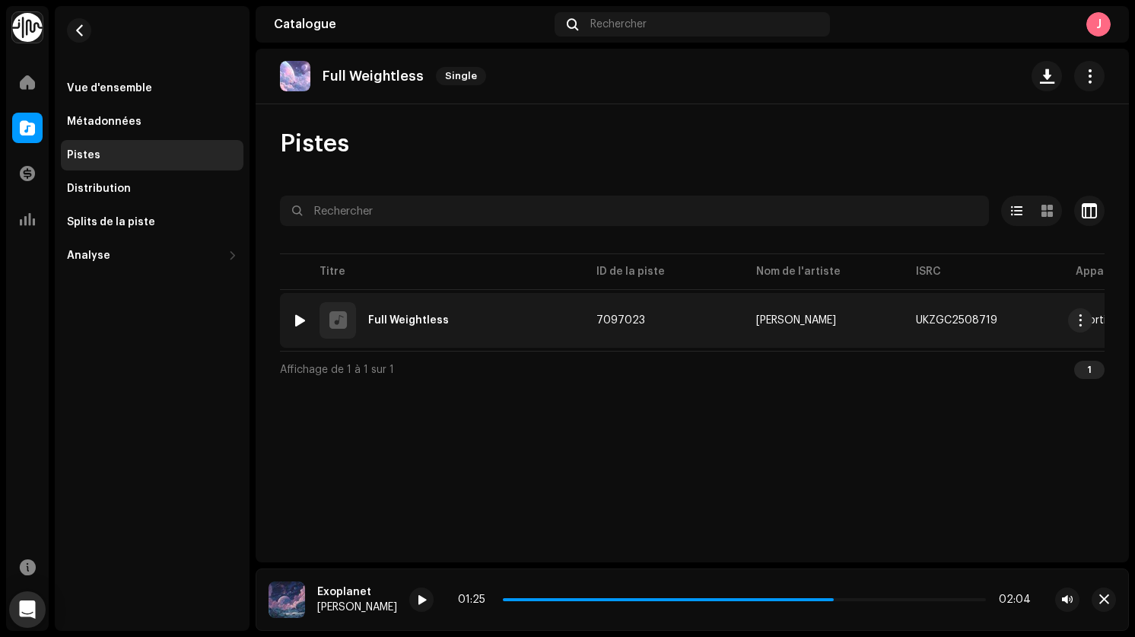
click at [304, 321] on div at bounding box center [299, 320] width 11 height 12
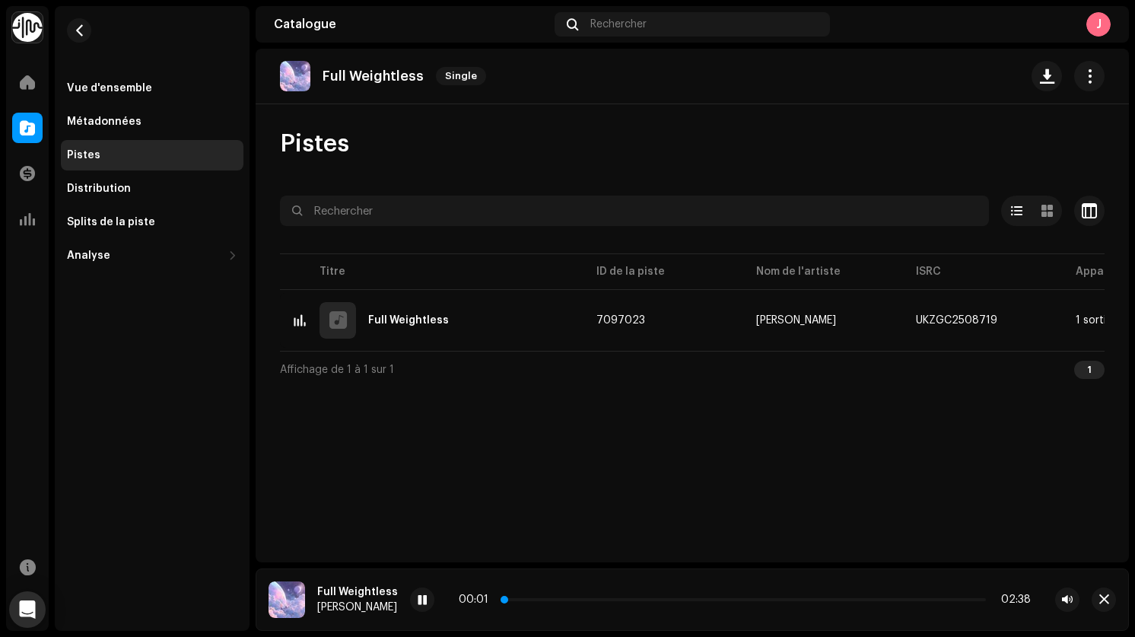
click at [615, 600] on p-slider at bounding box center [745, 599] width 482 height 3
click at [79, 32] on span "button" at bounding box center [79, 30] width 11 height 12
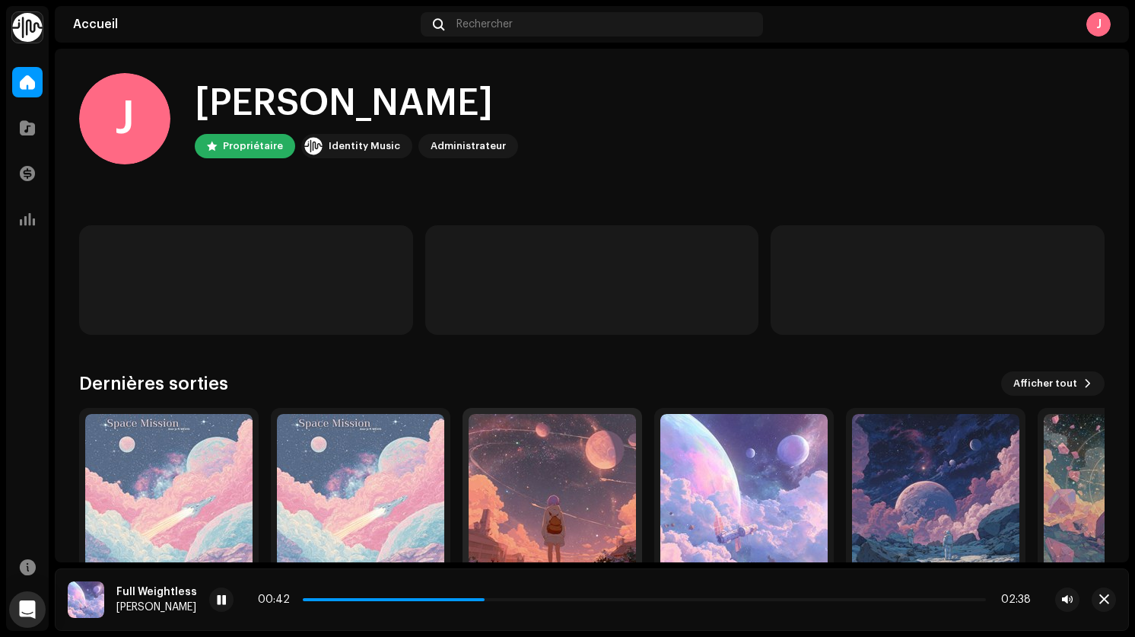
click at [474, 428] on img at bounding box center [552, 497] width 167 height 167
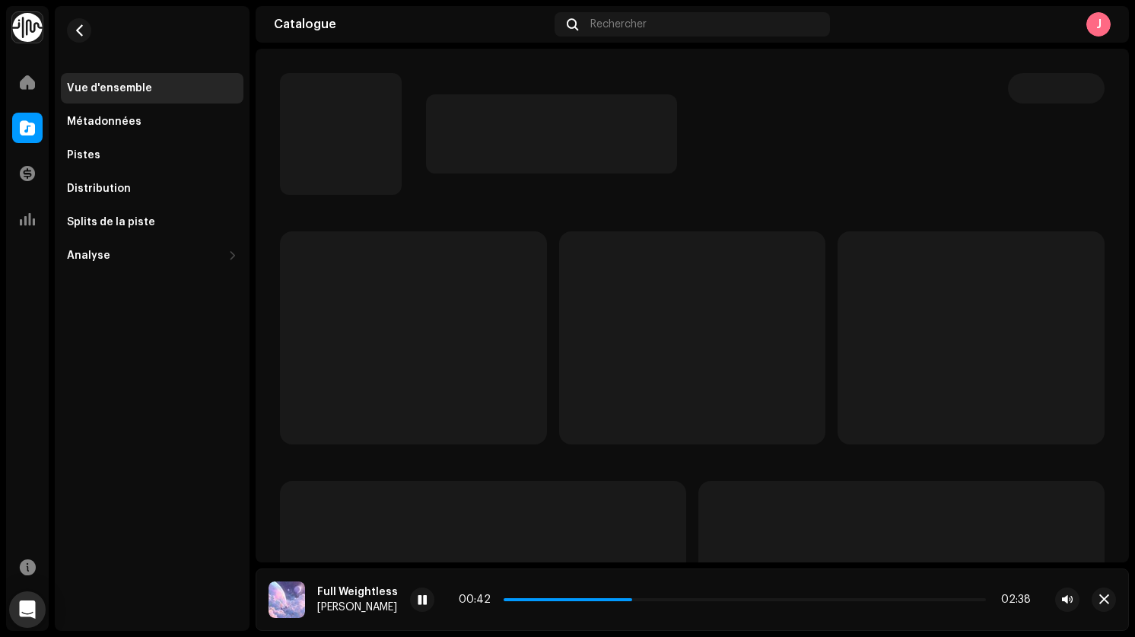
click at [474, 428] on p-skeleton at bounding box center [413, 337] width 267 height 213
click at [122, 148] on div "Pistes" at bounding box center [152, 155] width 183 height 30
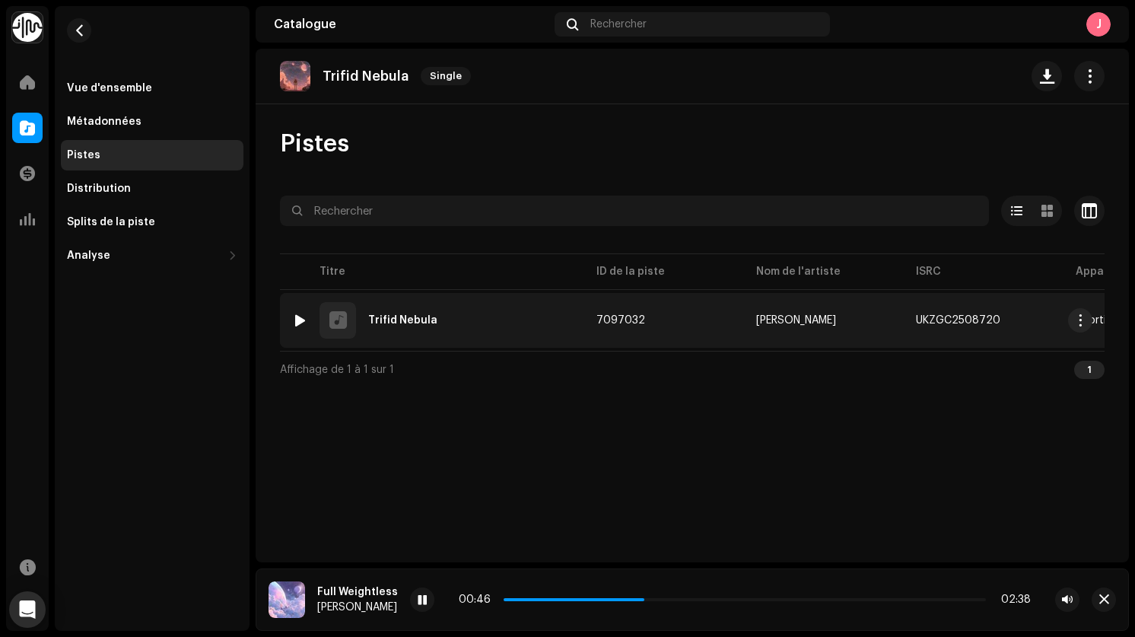
click at [300, 317] on div at bounding box center [299, 320] width 11 height 12
click at [302, 323] on div at bounding box center [299, 320] width 11 height 12
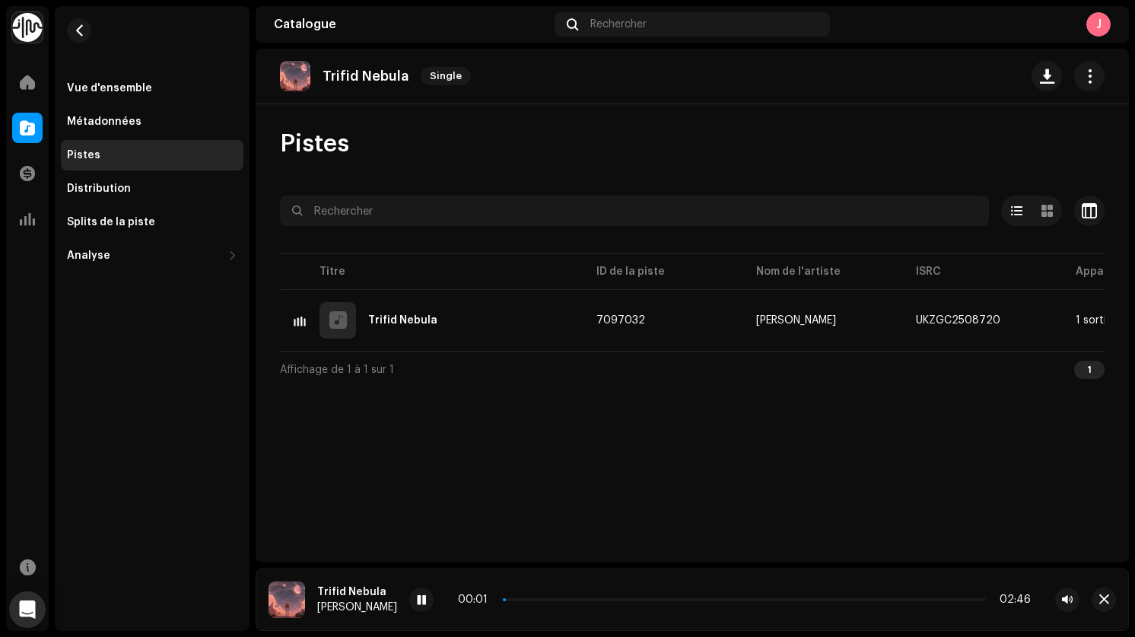
click at [606, 607] on div "00:01 02:46" at bounding box center [744, 599] width 670 height 24
click at [619, 601] on div "00:02 02:46" at bounding box center [744, 599] width 573 height 12
click at [610, 598] on p-slider at bounding box center [744, 599] width 483 height 3
click at [770, 597] on div "00:43 02:46" at bounding box center [744, 599] width 573 height 12
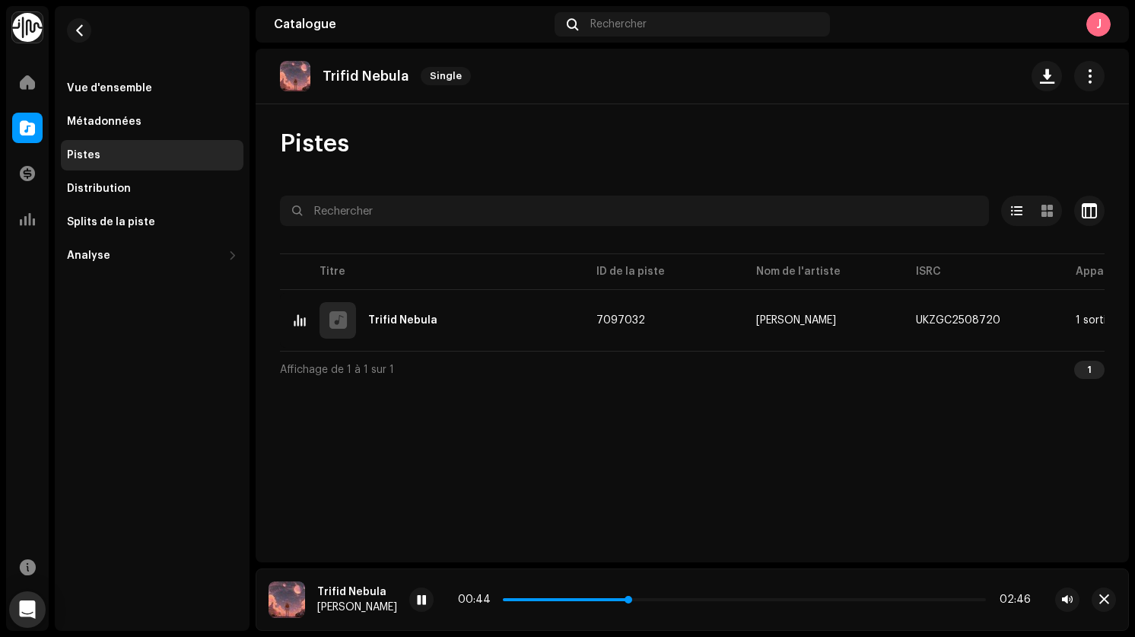
click at [761, 599] on p-slider at bounding box center [744, 599] width 483 height 3
click at [578, 595] on div "01:33 02:46" at bounding box center [744, 599] width 573 height 12
click at [590, 601] on div "01:34 02:46" at bounding box center [744, 599] width 573 height 12
click at [600, 593] on div "01:34 02:46" at bounding box center [744, 599] width 573 height 12
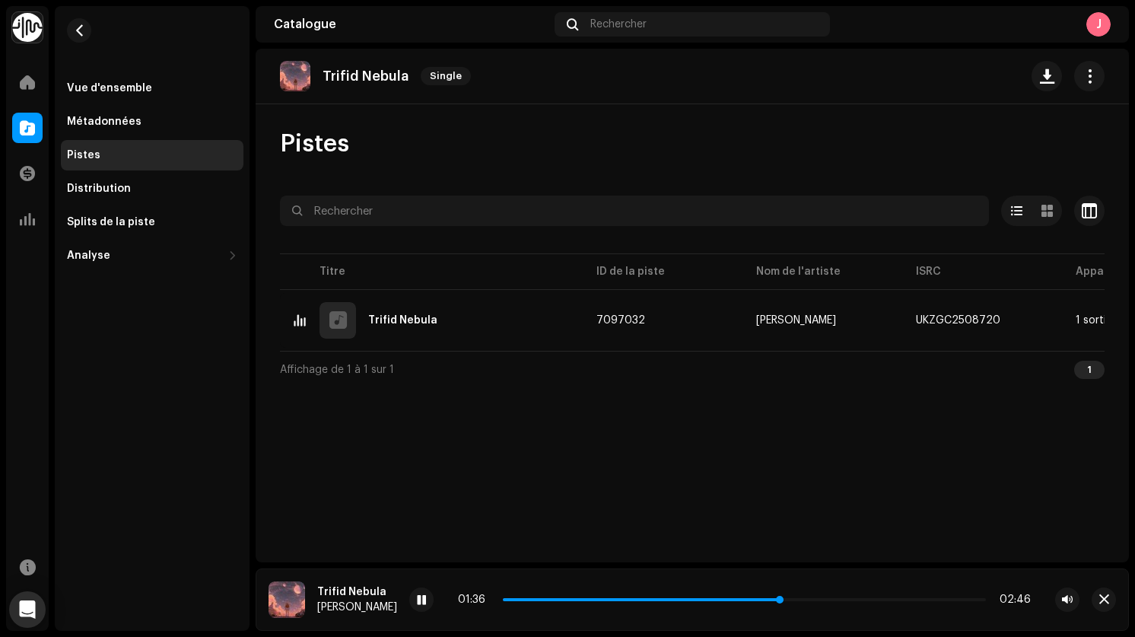
click at [600, 599] on span at bounding box center [642, 599] width 279 height 3
click at [75, 26] on span "button" at bounding box center [79, 30] width 11 height 12
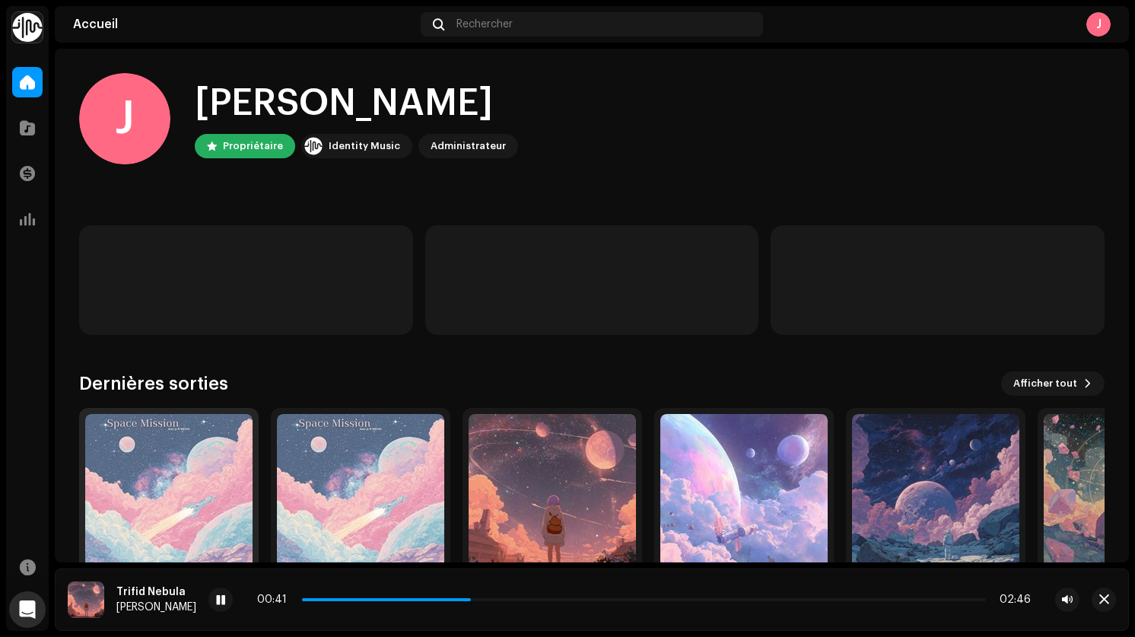
click at [188, 431] on img at bounding box center [168, 497] width 167 height 167
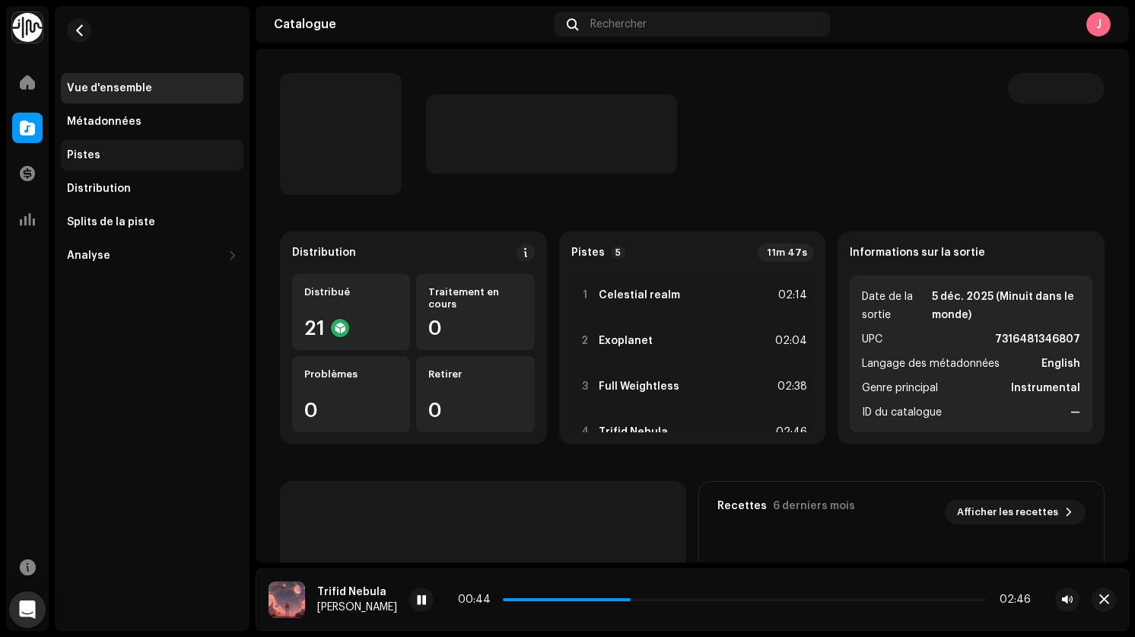
click at [166, 151] on div "Pistes" at bounding box center [152, 155] width 170 height 12
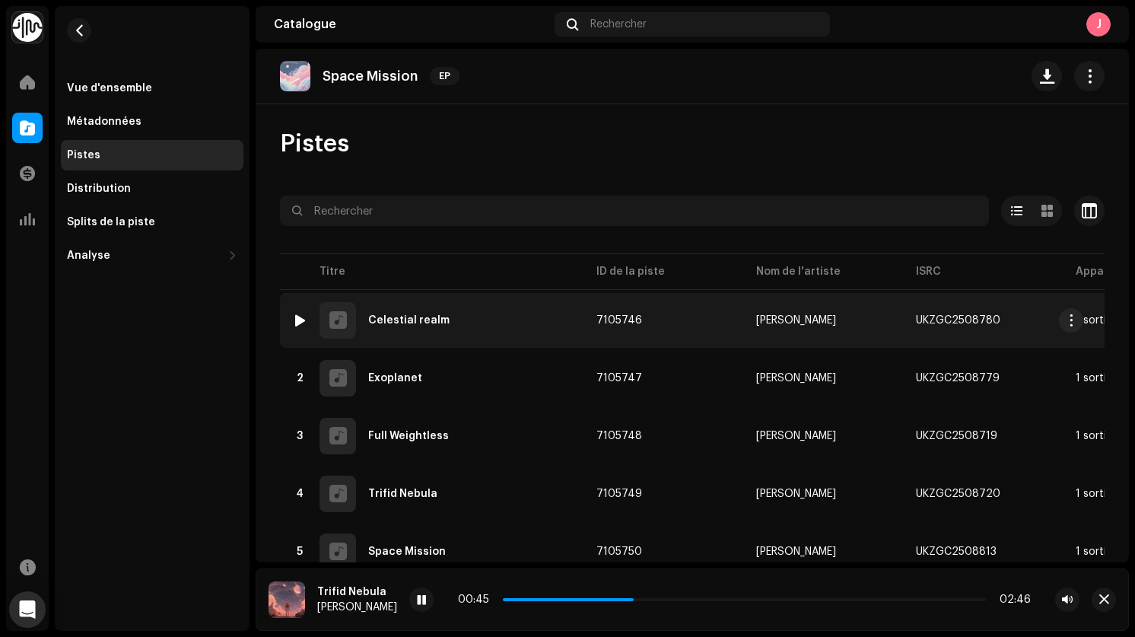
scroll to position [62, 0]
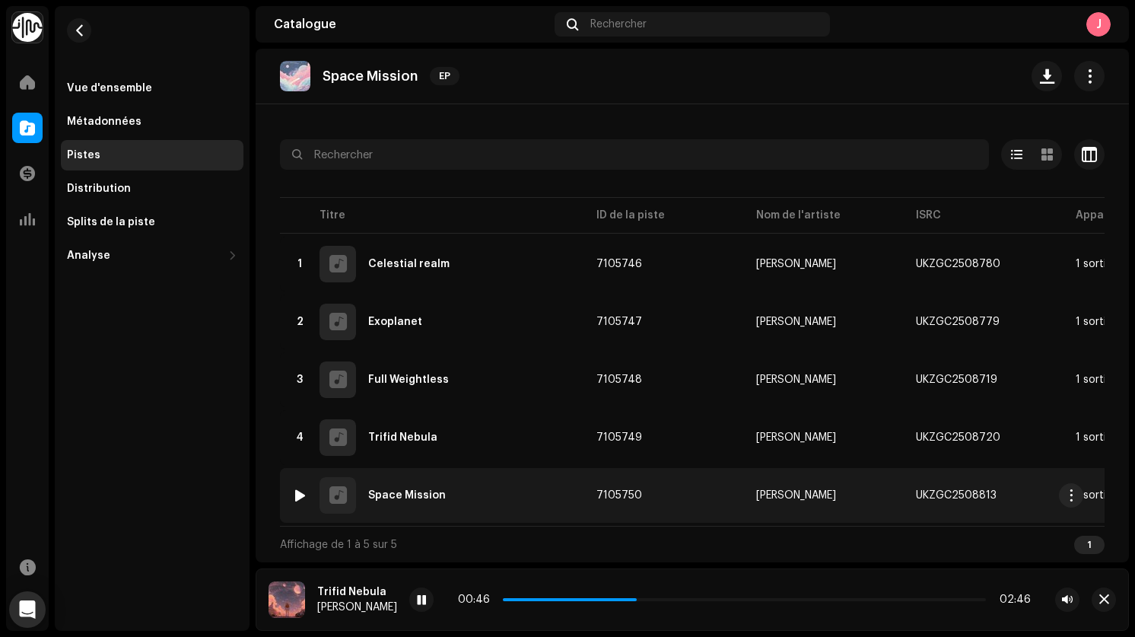
click at [301, 489] on div at bounding box center [299, 495] width 11 height 12
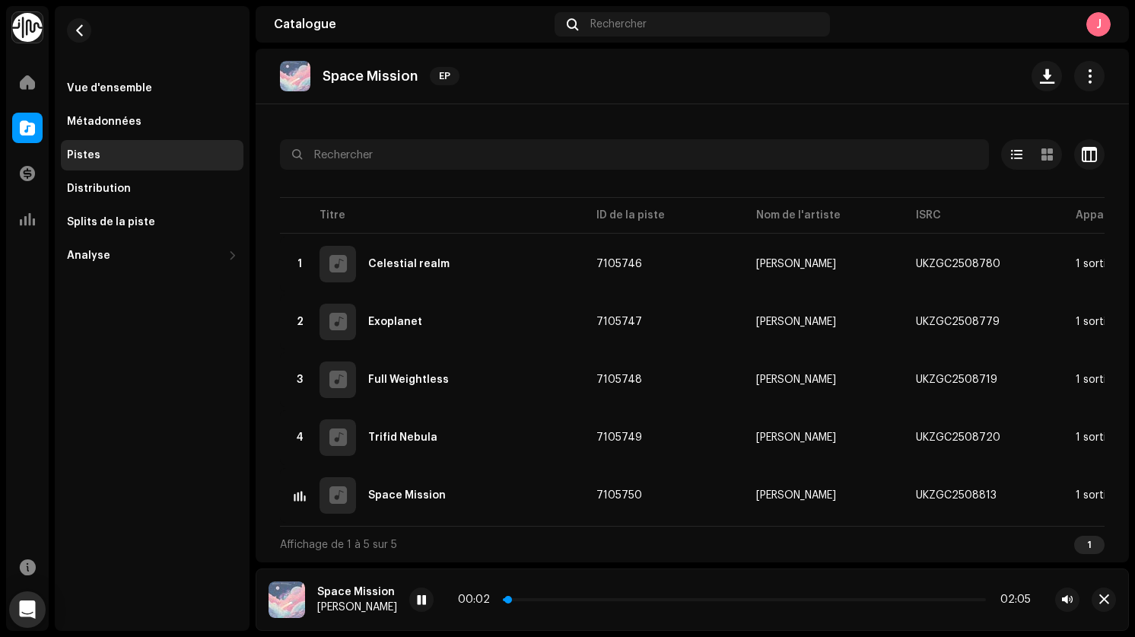
click at [613, 599] on p-slider at bounding box center [744, 599] width 483 height 3
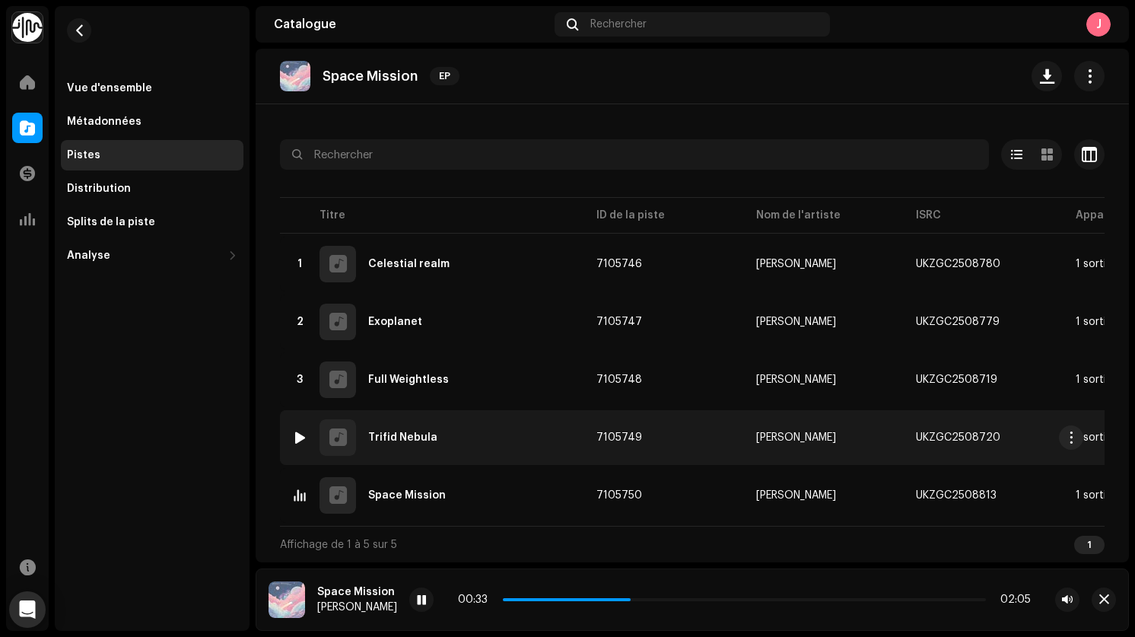
click at [290, 428] on img at bounding box center [300, 438] width 20 height 20
click at [291, 428] on img at bounding box center [300, 438] width 20 height 20
click at [302, 444] on div "4 Trifid Nebula" at bounding box center [432, 437] width 280 height 37
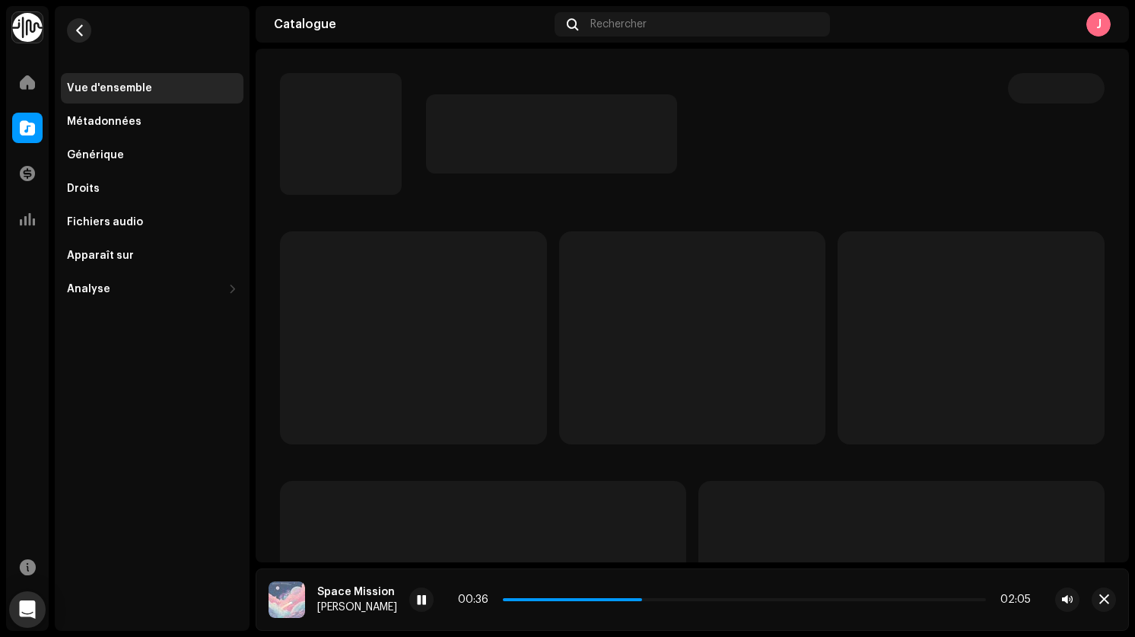
click at [81, 30] on span "button" at bounding box center [79, 30] width 11 height 12
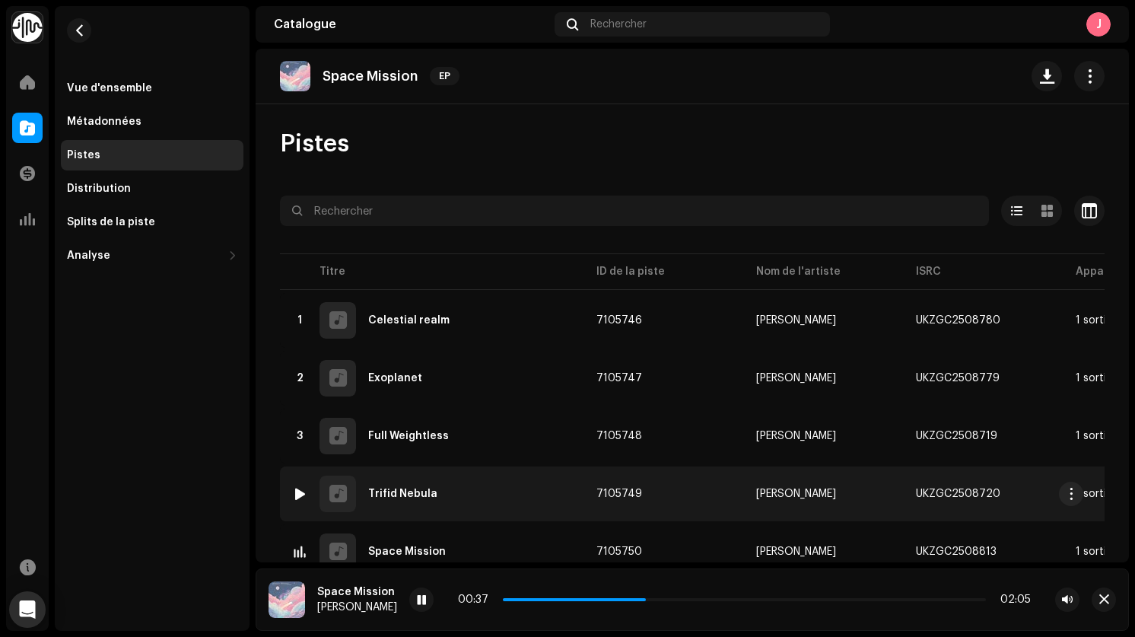
click at [300, 492] on div at bounding box center [299, 494] width 11 height 12
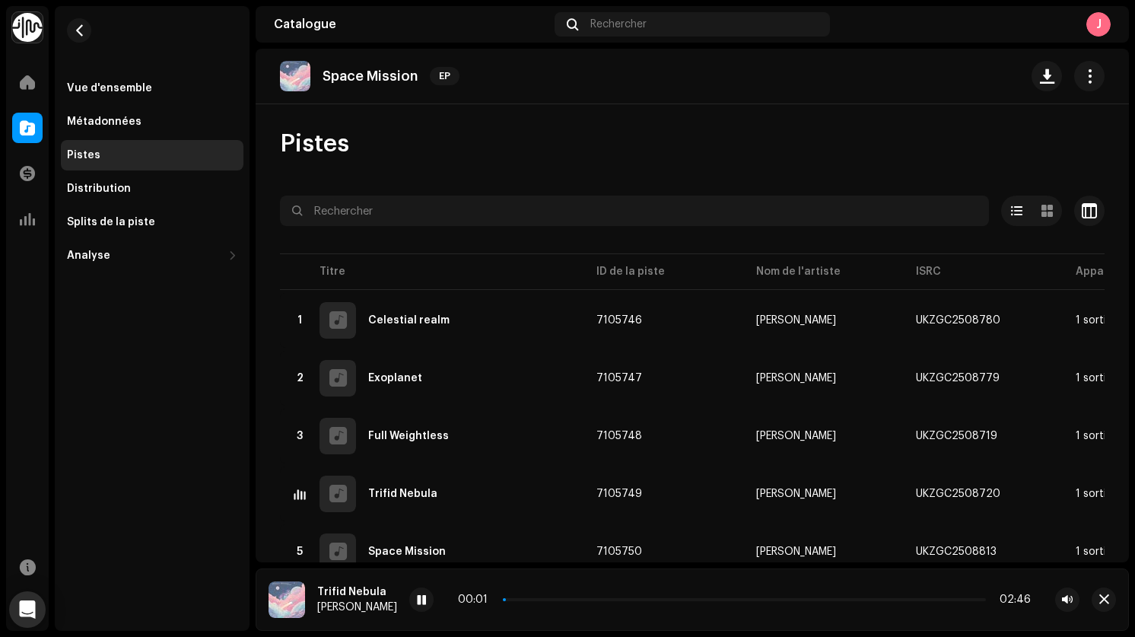
click at [648, 601] on div "00:01 02:46" at bounding box center [744, 599] width 573 height 12
click at [644, 600] on p-slider at bounding box center [744, 599] width 483 height 3
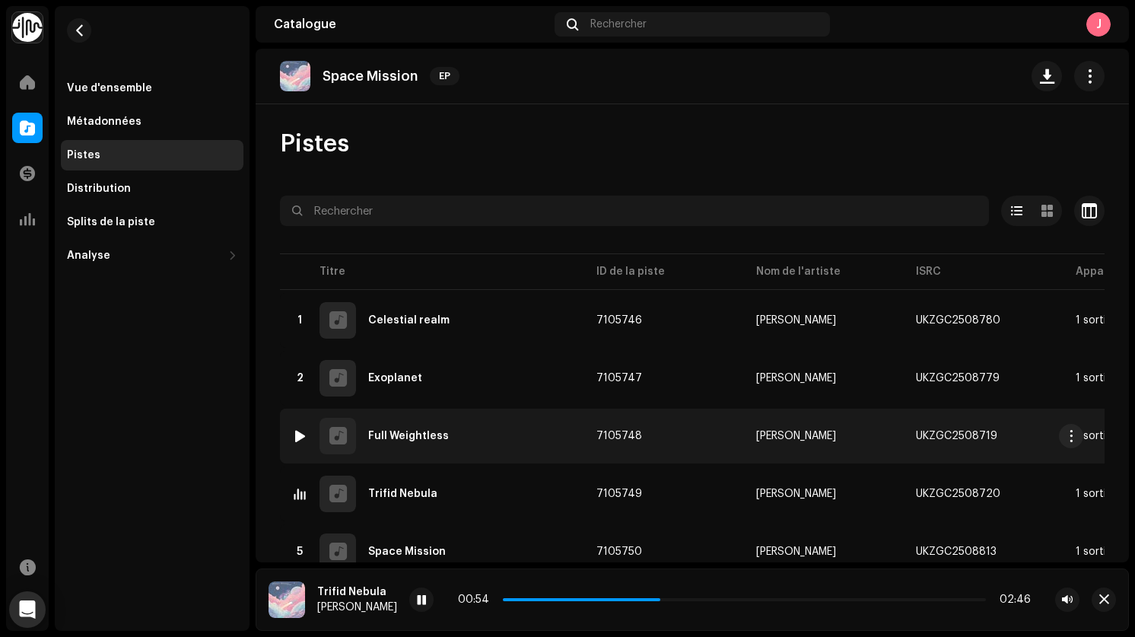
click at [302, 436] on div at bounding box center [299, 436] width 11 height 12
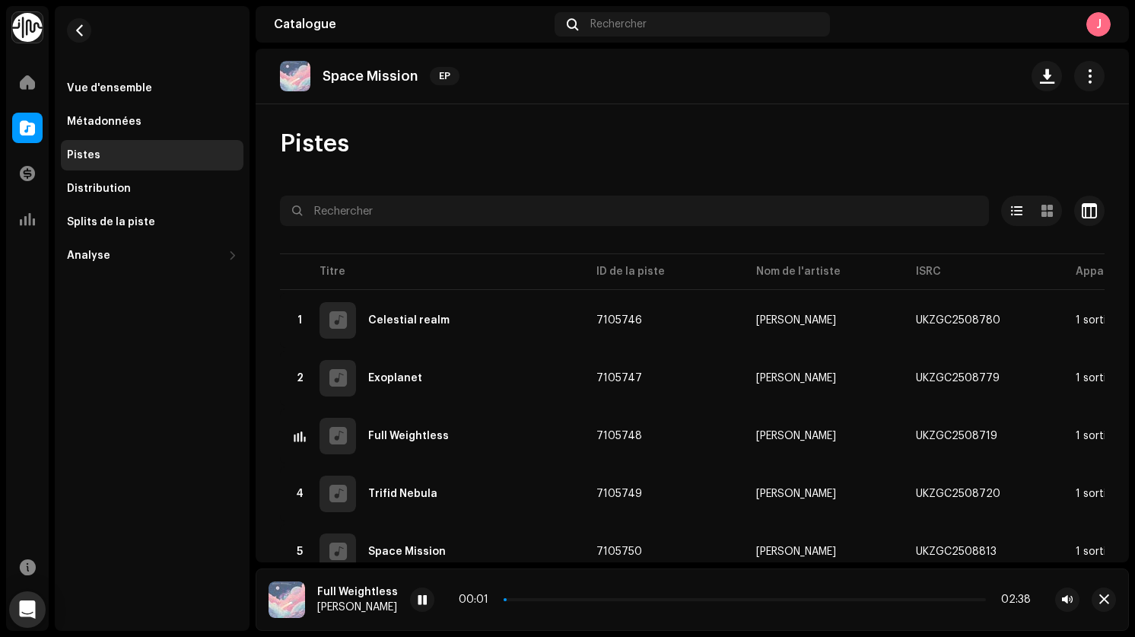
click at [695, 601] on div "00:01 02:38" at bounding box center [745, 599] width 572 height 12
click at [703, 600] on p-slider at bounding box center [745, 599] width 482 height 3
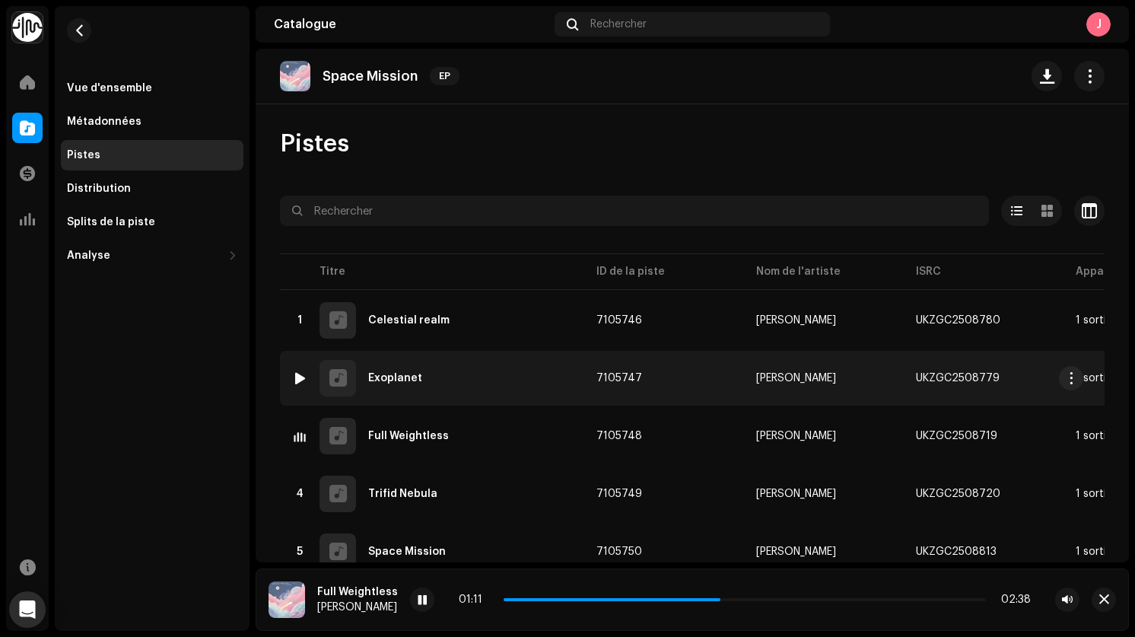
click at [304, 377] on div at bounding box center [299, 378] width 11 height 12
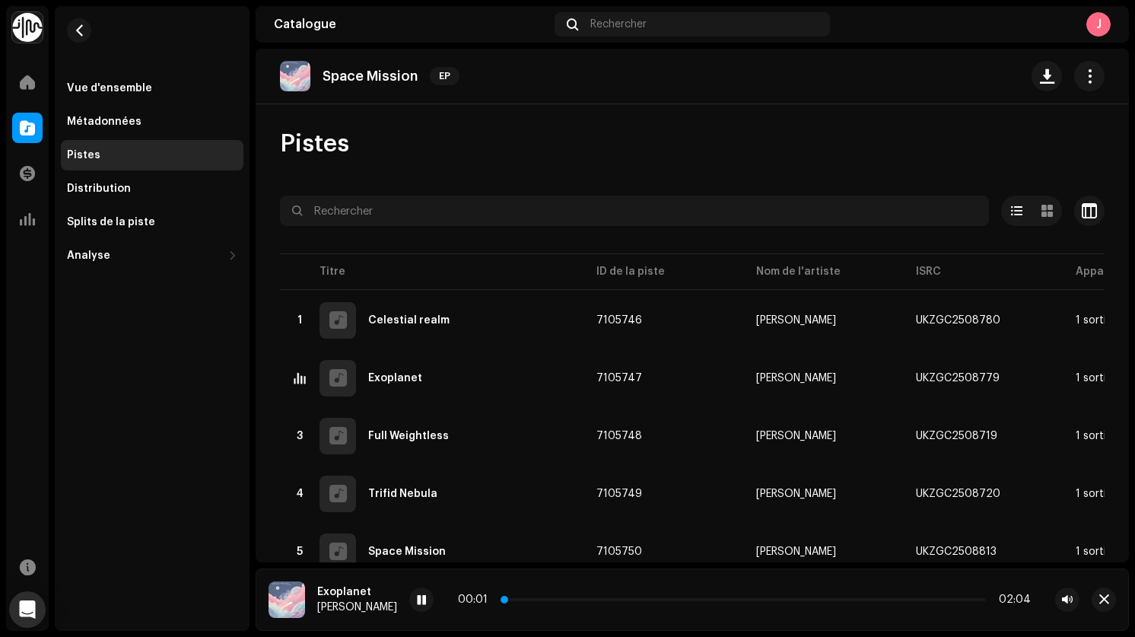
click at [664, 598] on p-slider at bounding box center [744, 599] width 483 height 3
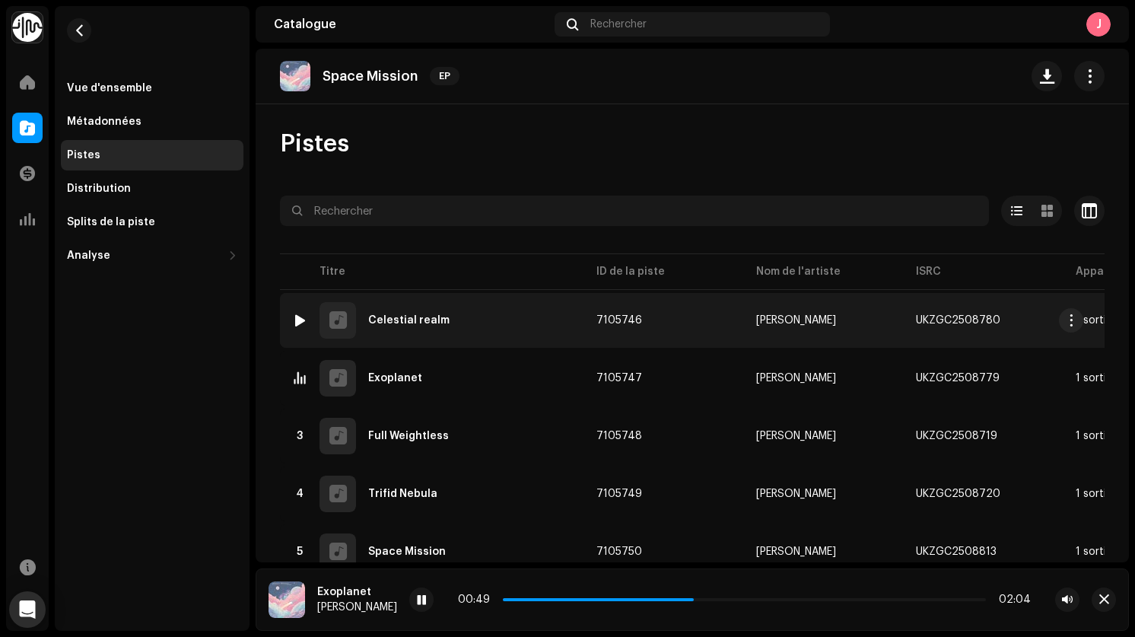
click at [304, 323] on div at bounding box center [299, 320] width 11 height 12
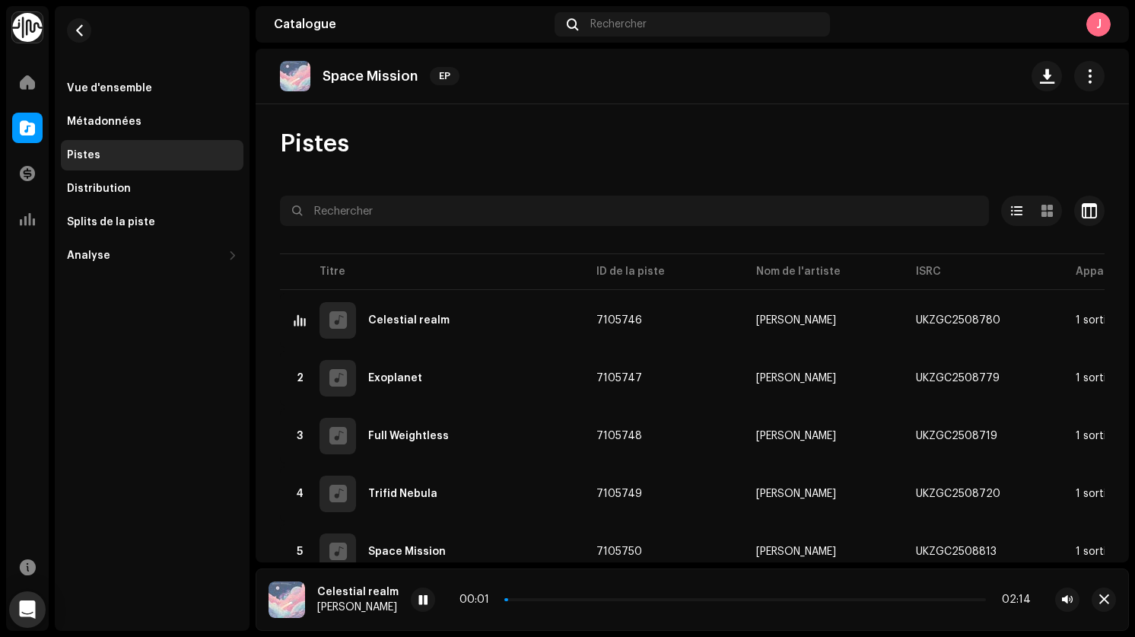
click at [730, 603] on div "00:01 02:14" at bounding box center [745, 599] width 571 height 12
click at [730, 600] on p-slider at bounding box center [745, 599] width 482 height 3
click at [68, 29] on button "button" at bounding box center [79, 30] width 24 height 24
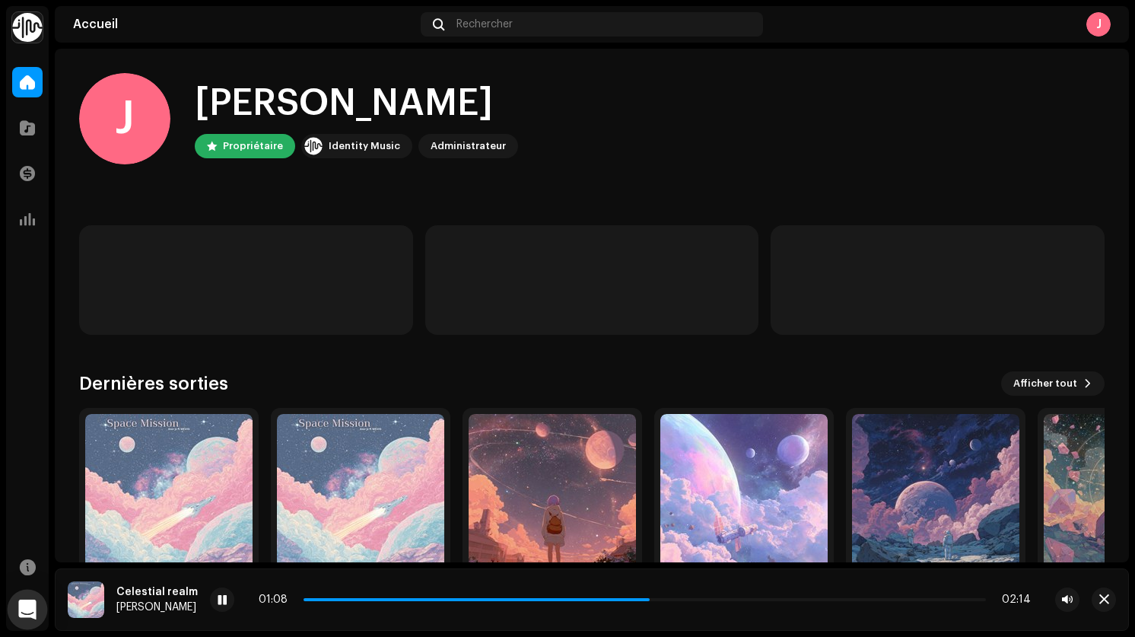
click at [29, 596] on div "Open Intercom Messenger" at bounding box center [28, 610] width 40 height 40
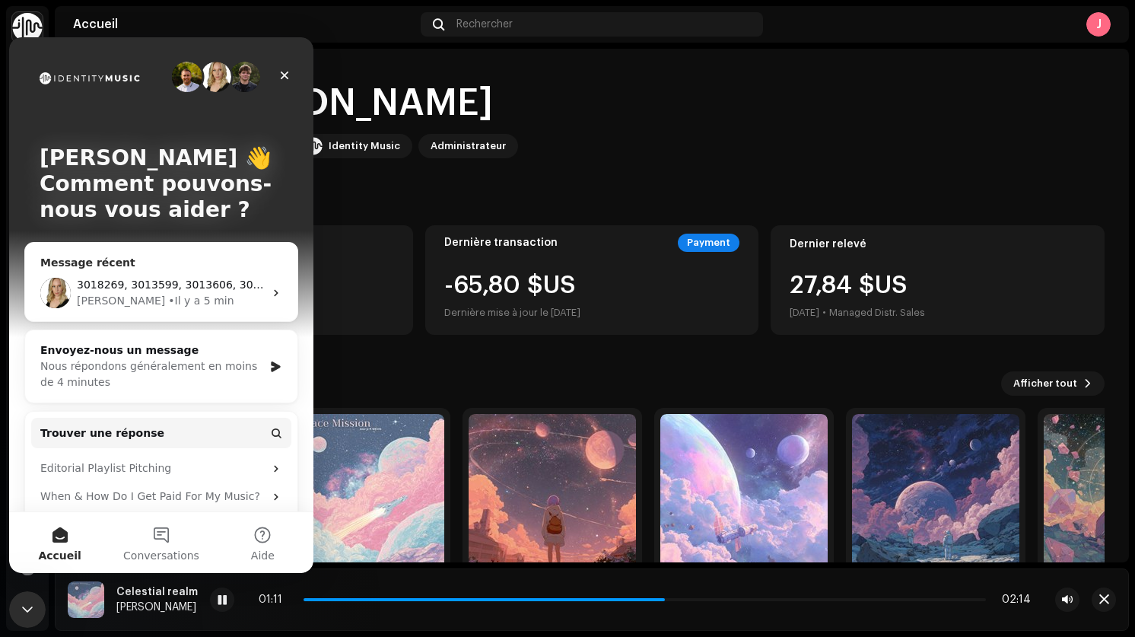
click at [185, 283] on span "3018269, 3013599, 3013606, 3013607, 3013609 - I've replaced the audio file on a…" at bounding box center [631, 284] width 1109 height 12
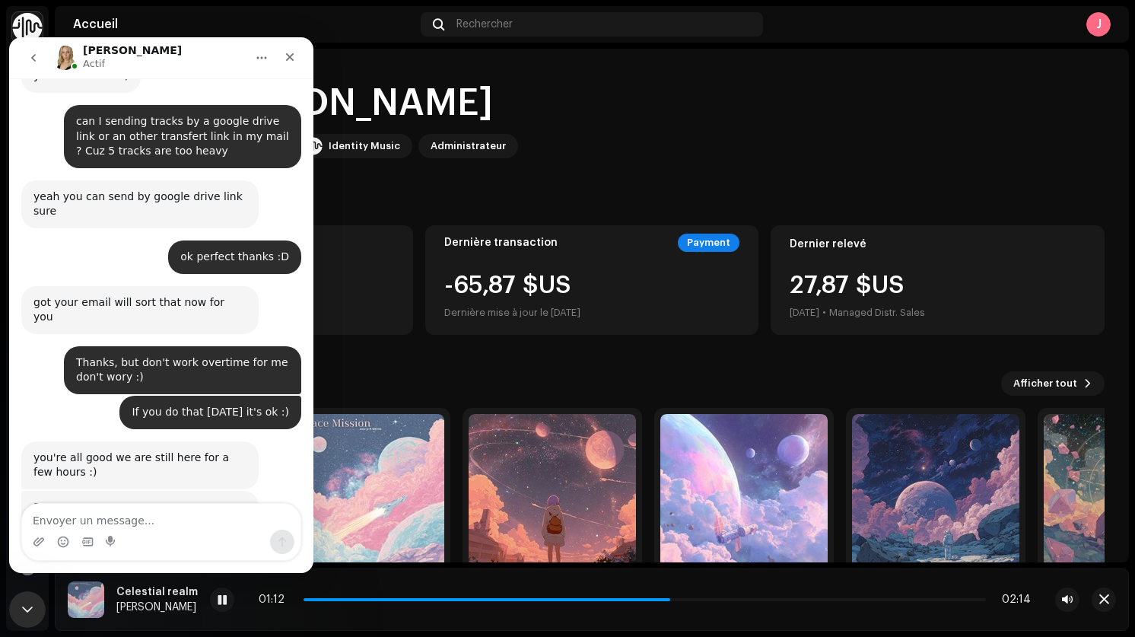
click at [151, 527] on textarea "Envoyer un message..." at bounding box center [161, 517] width 278 height 26
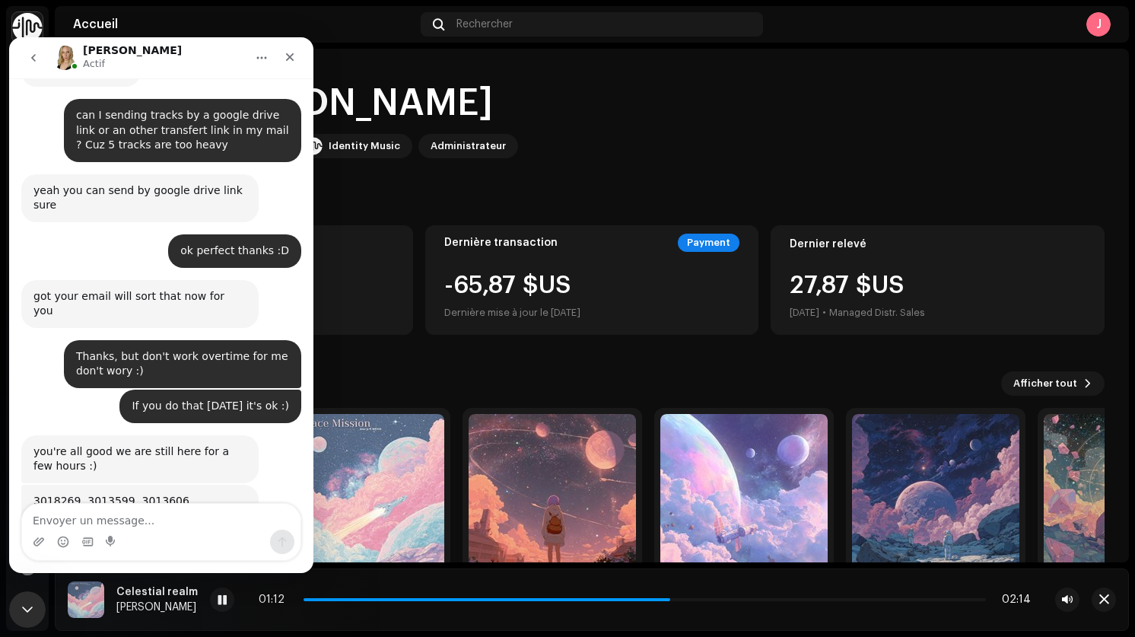
scroll to position [2278, 0]
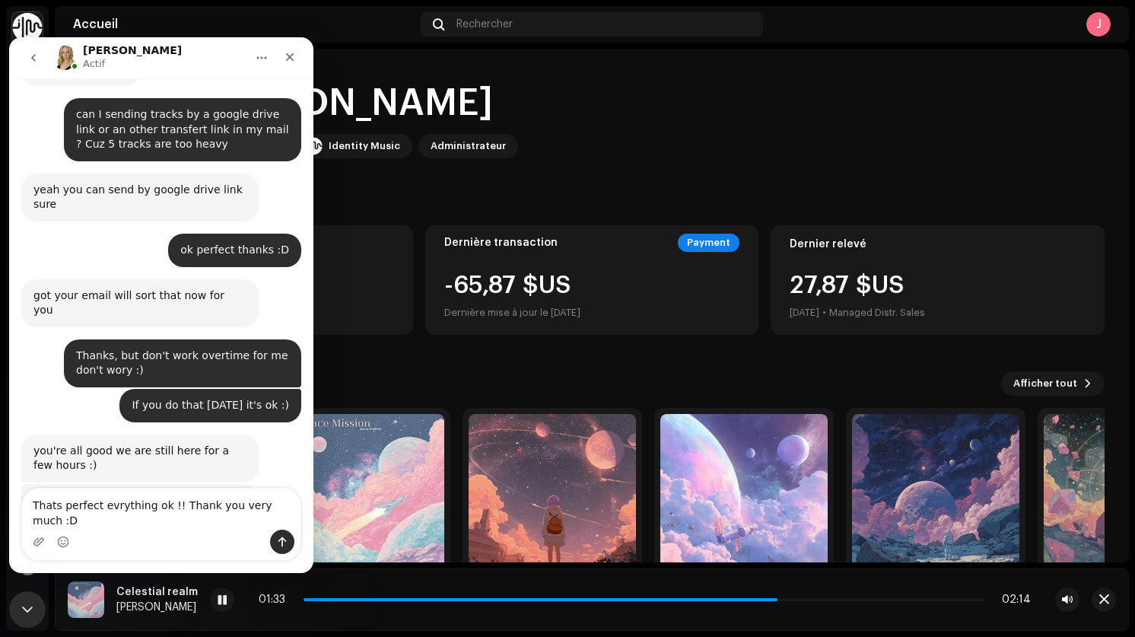
click at [114, 523] on textarea "Thats perfect evrything ok !! Thank you very much :D" at bounding box center [161, 508] width 278 height 41
type textarea "Thats perfect everything ok !! Thank you very much :D"
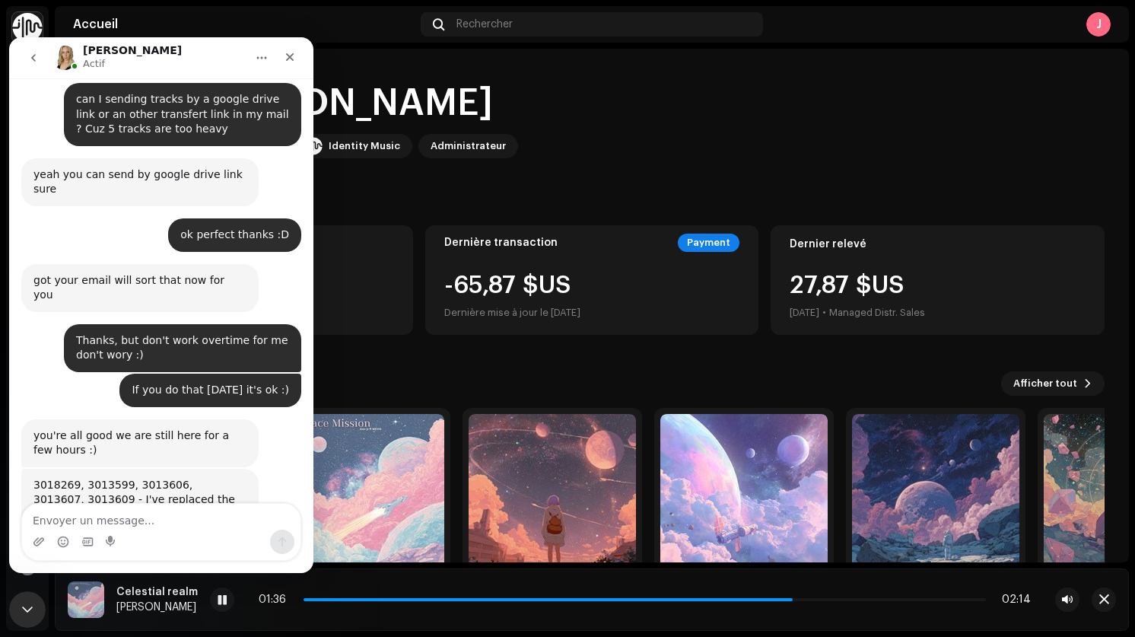
scroll to position [2339, 0]
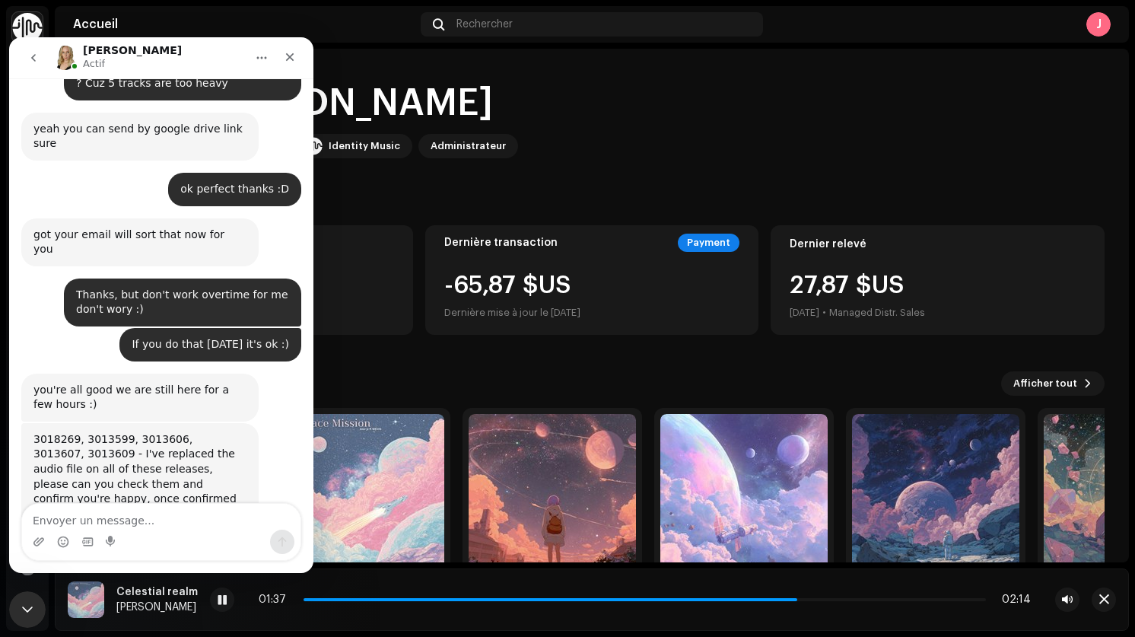
click at [158, 516] on textarea "Envoyer un message..." at bounding box center [161, 517] width 278 height 26
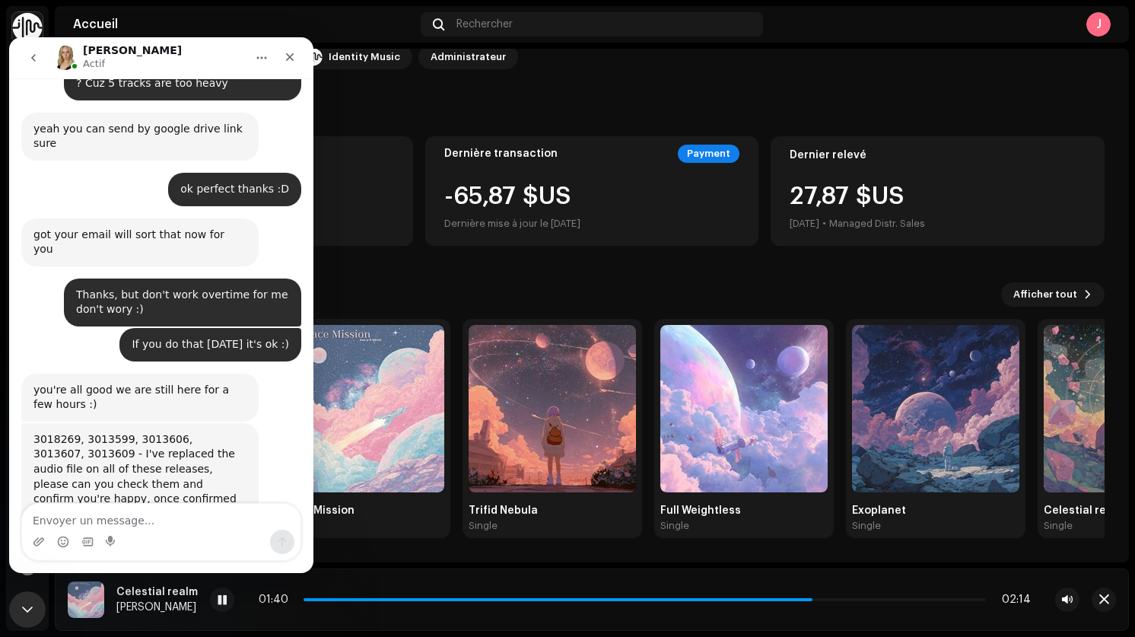
click at [33, 60] on icon "go back" at bounding box center [33, 58] width 12 height 12
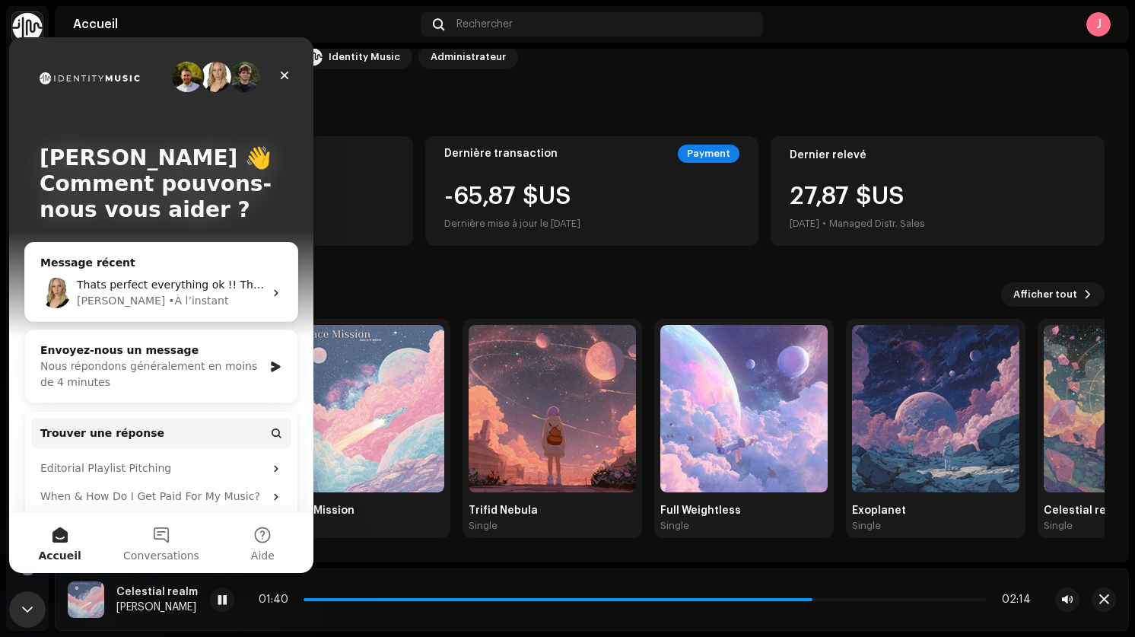
scroll to position [0, 0]
click at [285, 74] on icon "Fermer" at bounding box center [284, 75] width 12 height 12
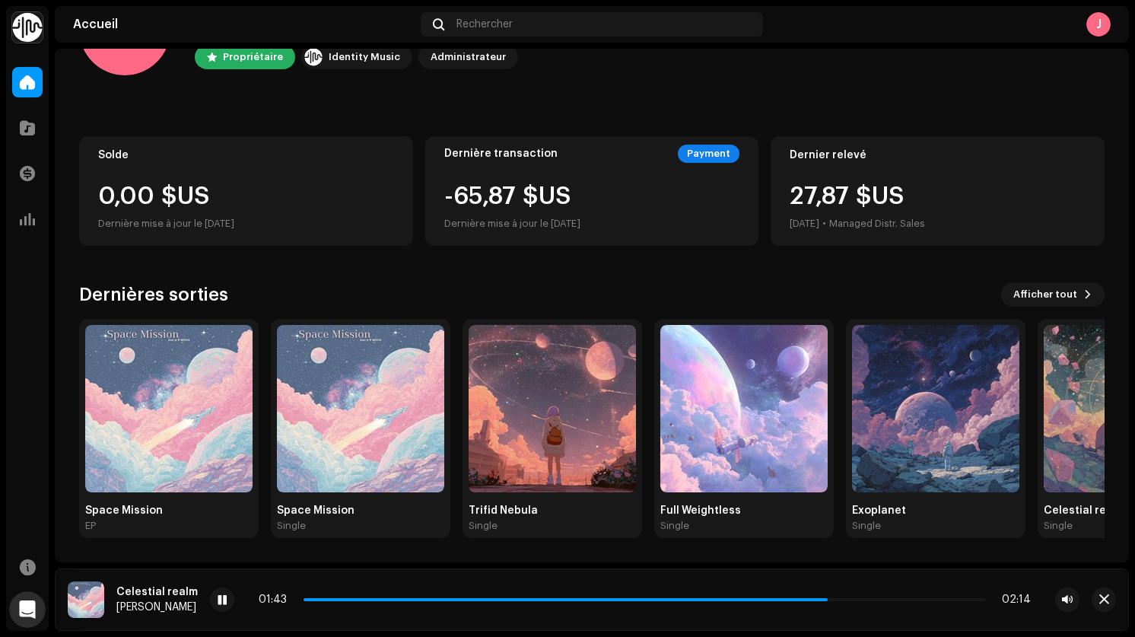
click at [551, 125] on div "[PERSON_NAME], [PERSON_NAME] Propriétaire Identity Music Administrateur Solde 0…" at bounding box center [592, 261] width 1026 height 603
click at [759, 598] on span at bounding box center [579, 599] width 550 height 3
click at [218, 605] on span at bounding box center [222, 600] width 9 height 12
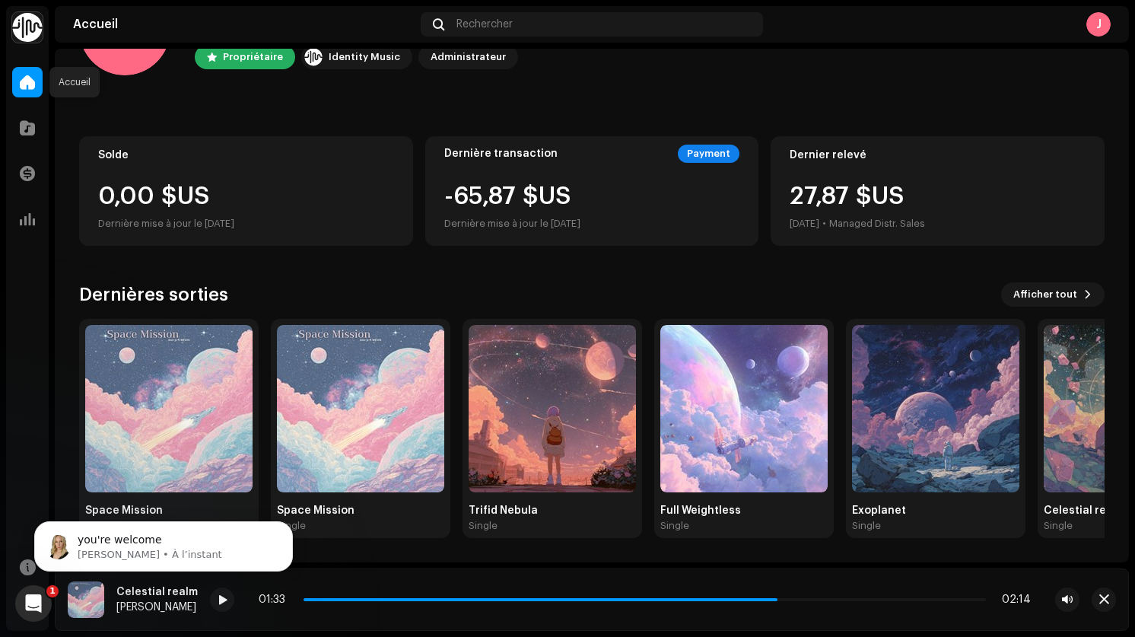
click at [32, 80] on span at bounding box center [27, 82] width 15 height 12
